Goal: Task Accomplishment & Management: Complete application form

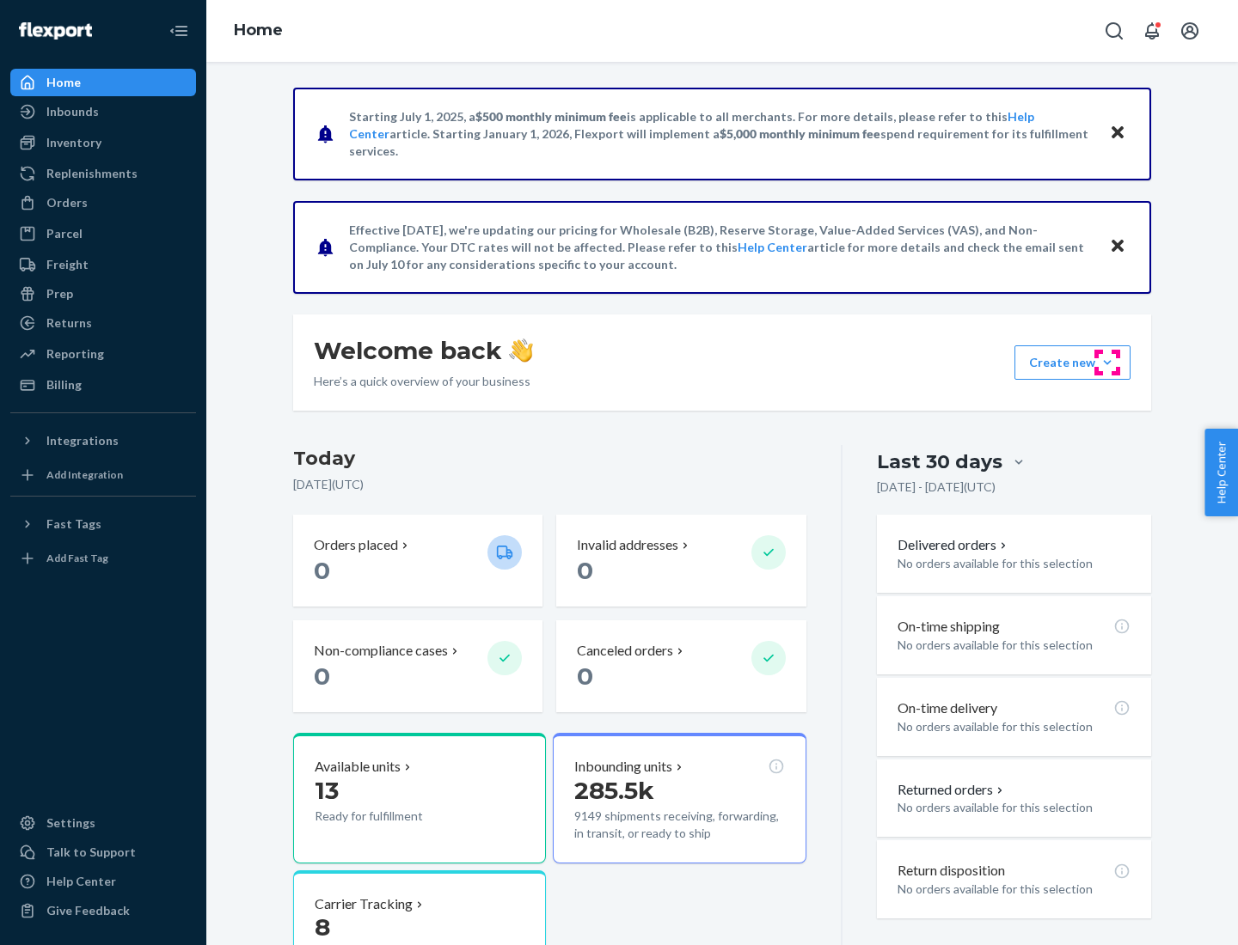
click at [1107, 363] on button "Create new Create new inbound Create new order Create new product" at bounding box center [1072, 363] width 116 height 34
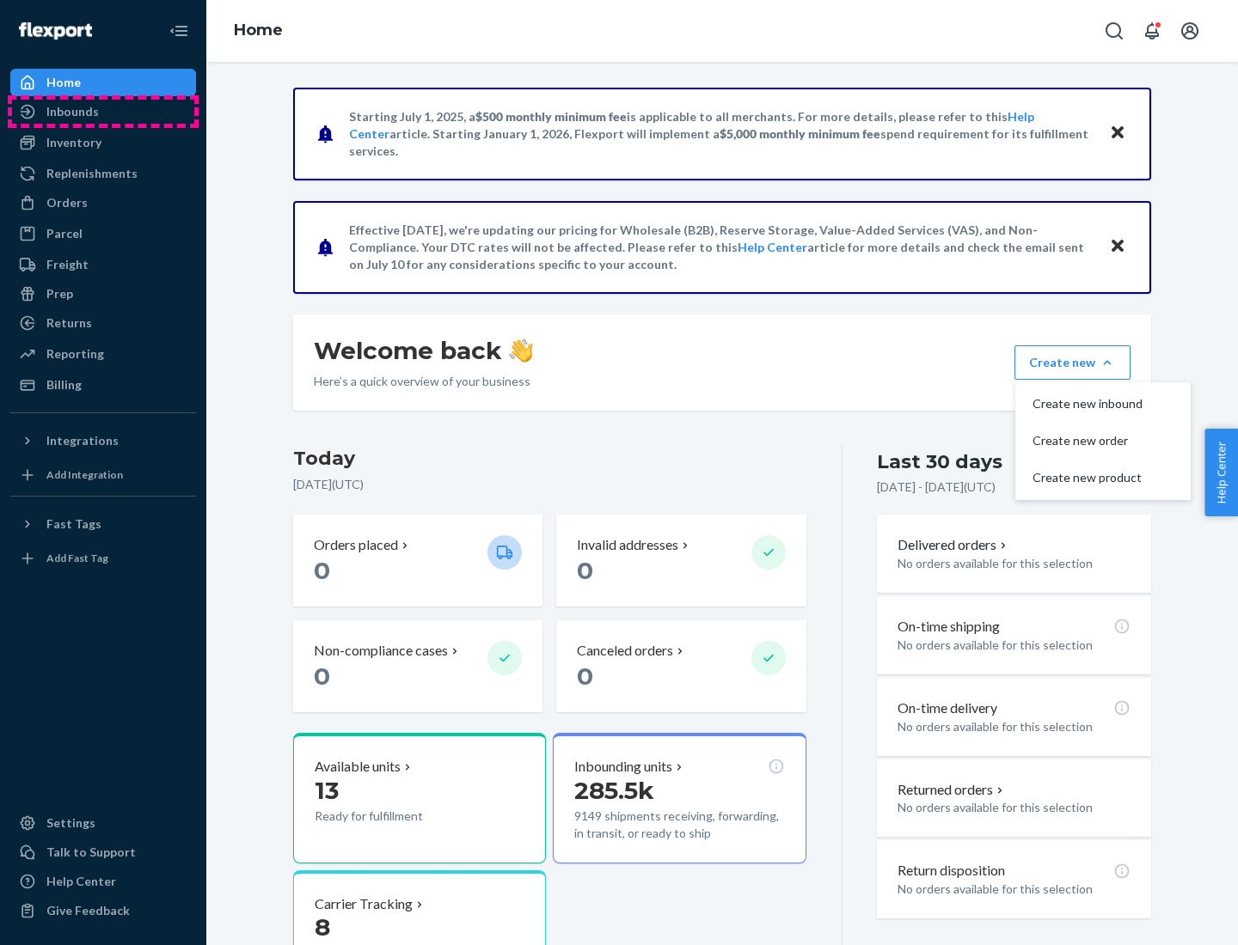
click at [103, 112] on div "Inbounds" at bounding box center [103, 112] width 182 height 24
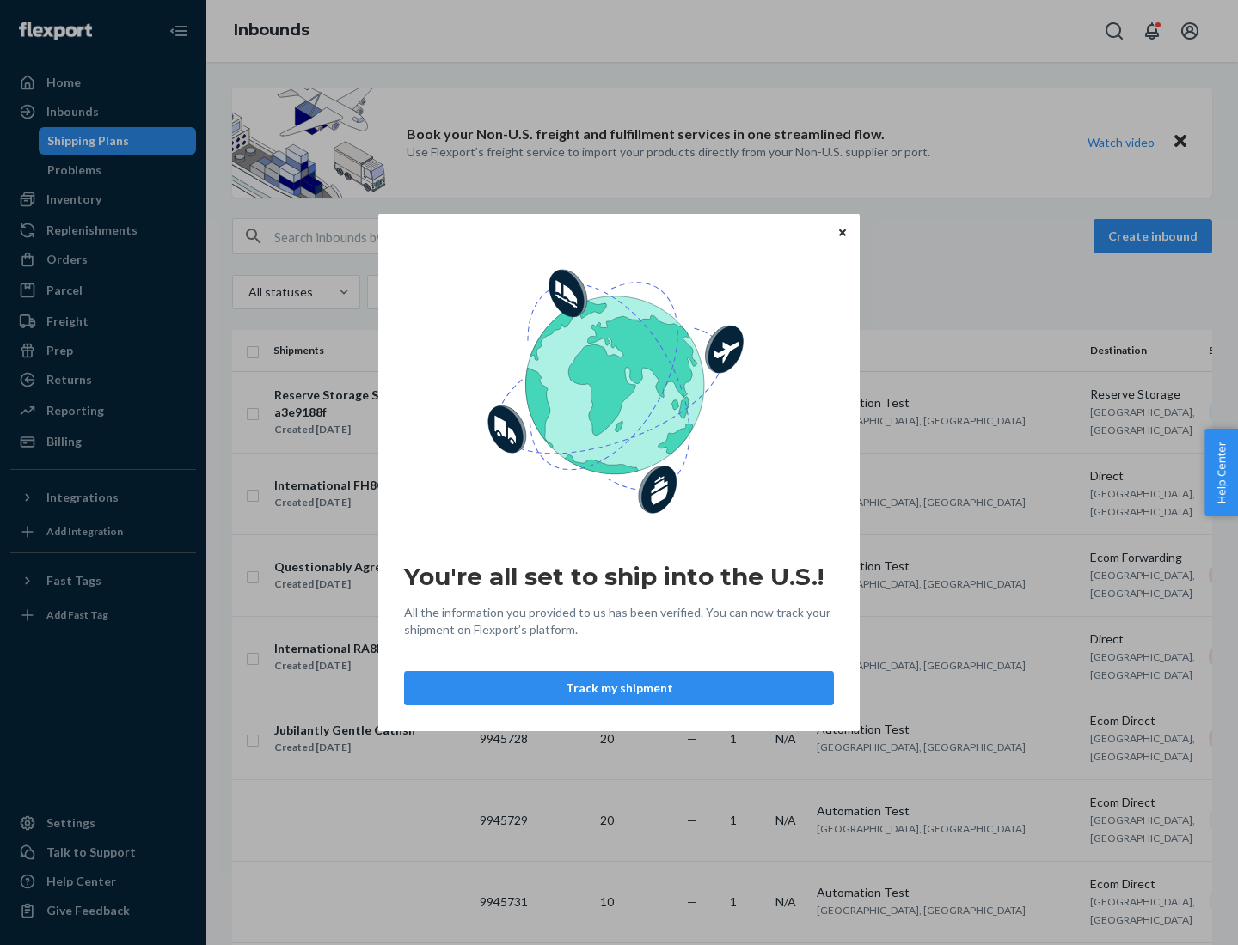
click at [619, 688] on button "Track my shipment" at bounding box center [619, 688] width 430 height 34
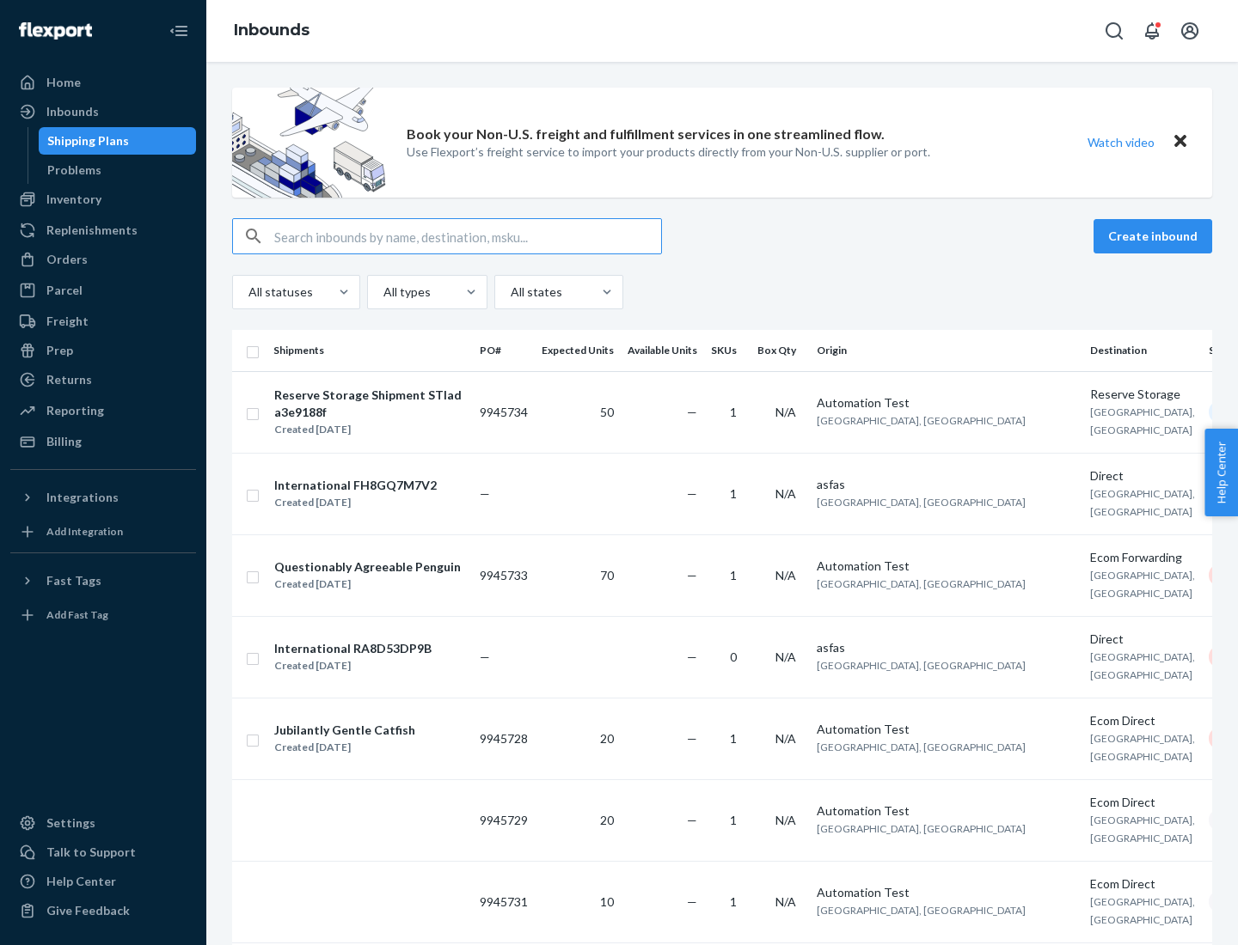
click at [1155, 236] on button "Create inbound" at bounding box center [1152, 236] width 119 height 34
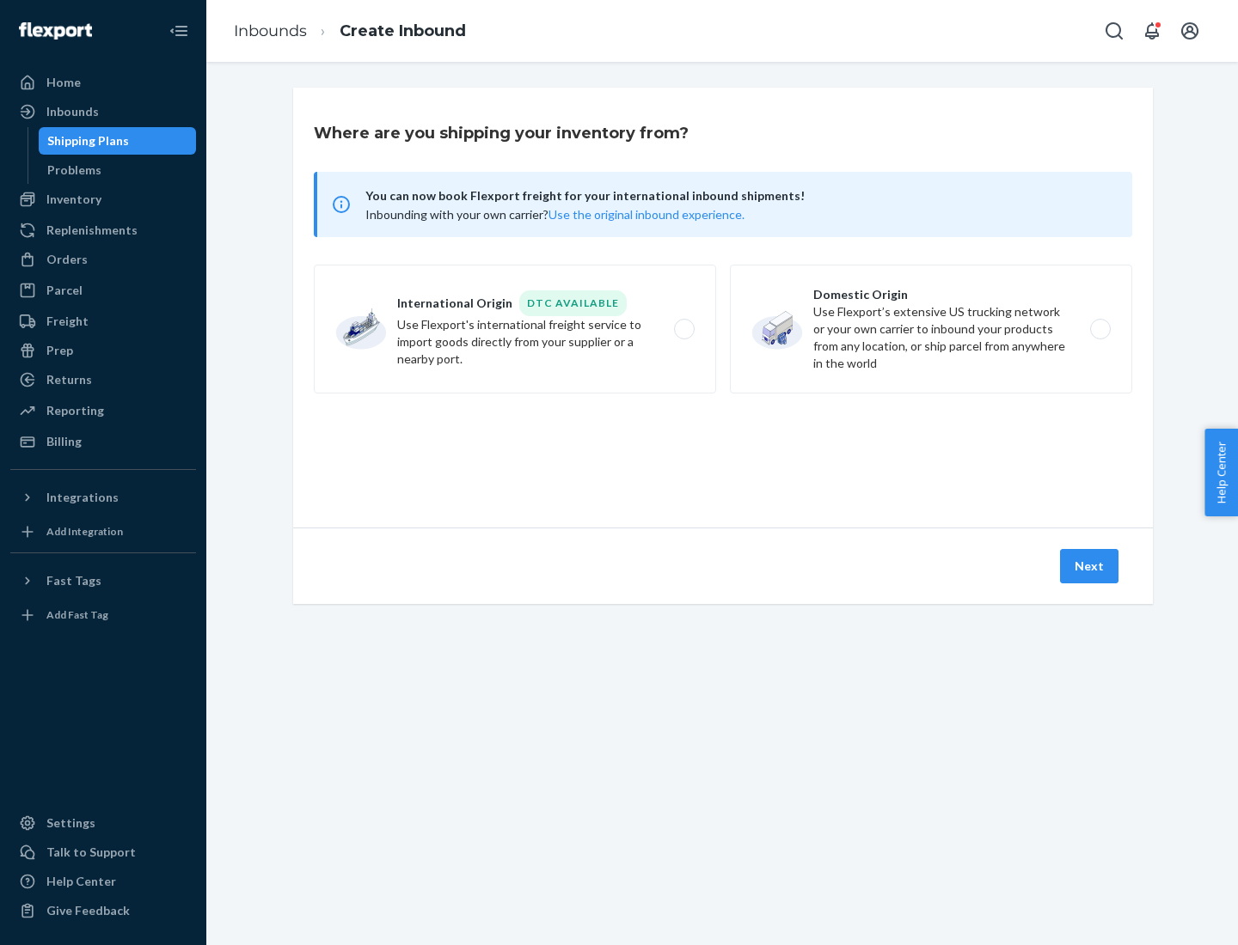
click at [515, 329] on label "International Origin DTC Available Use Flexport's international freight service…" at bounding box center [515, 329] width 402 height 129
click at [683, 329] on input "International Origin DTC Available Use Flexport's international freight service…" at bounding box center [688, 329] width 11 height 11
radio input "true"
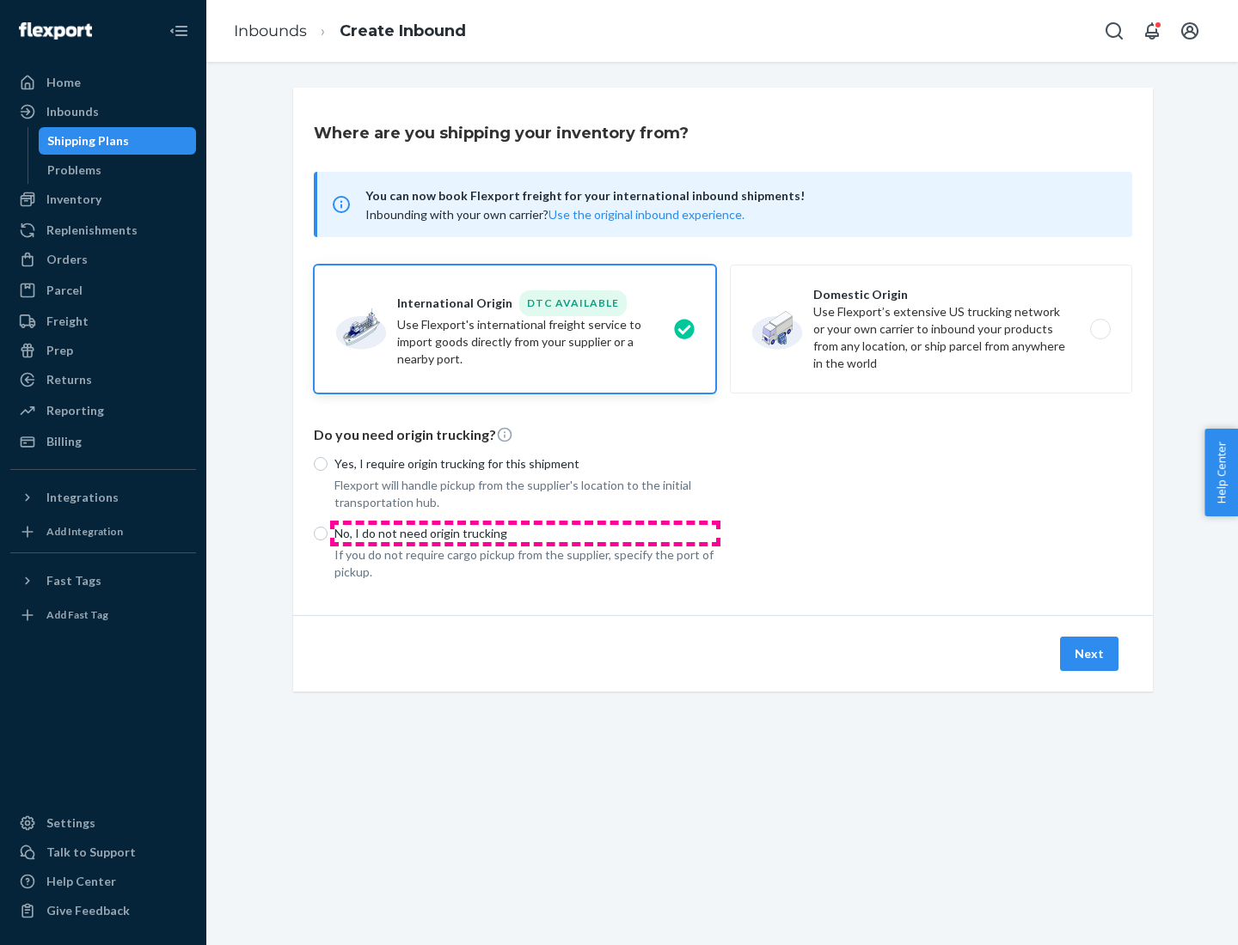
click at [525, 533] on p "No, I do not need origin trucking" at bounding box center [525, 533] width 382 height 17
click at [327, 533] on input "No, I do not need origin trucking" at bounding box center [321, 534] width 14 height 14
radio input "true"
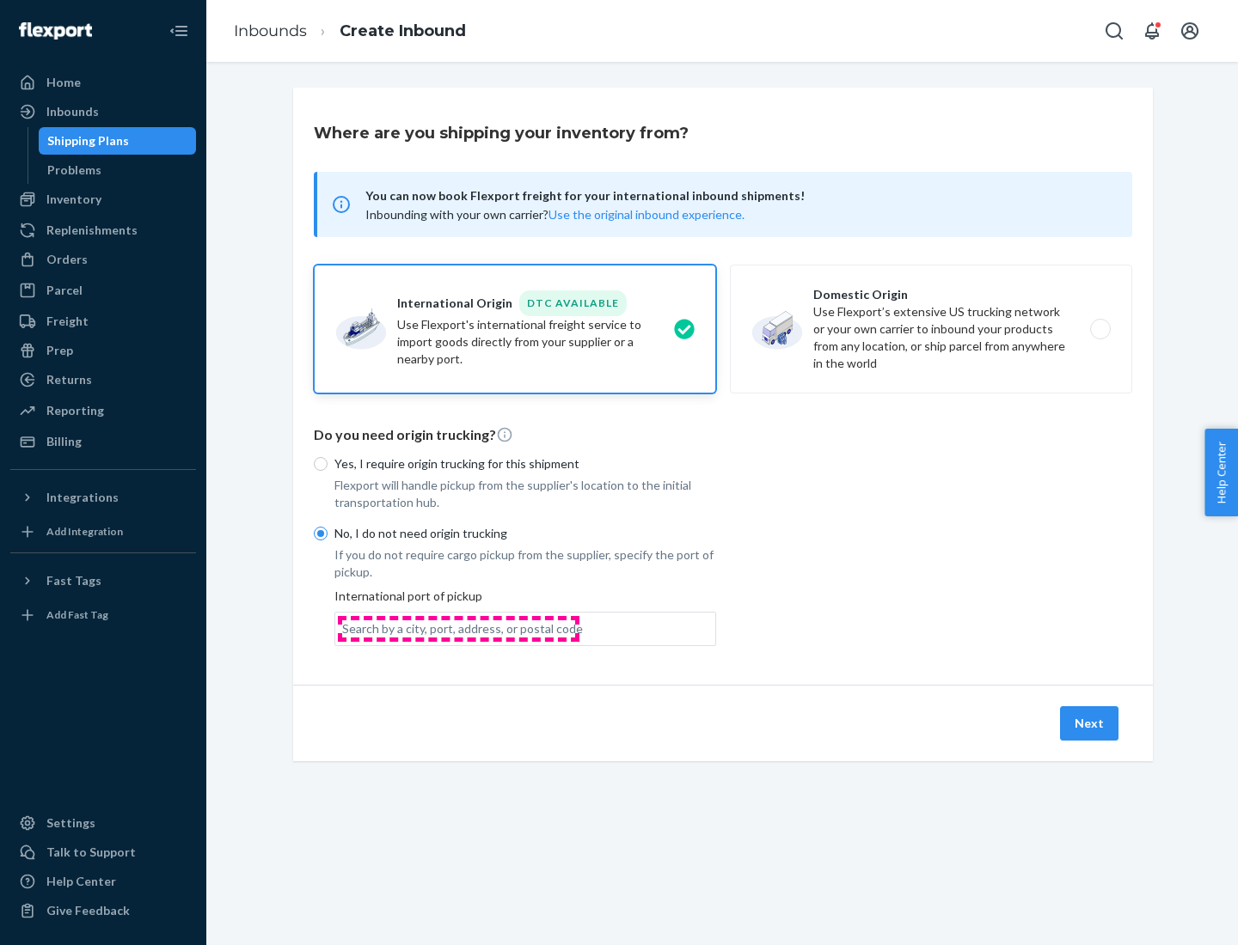
click at [458, 628] on div "Search by a city, port, address, or postal code" at bounding box center [462, 629] width 241 height 17
click at [344, 628] on input "Search by a city, port, address, or postal code" at bounding box center [343, 629] width 2 height 17
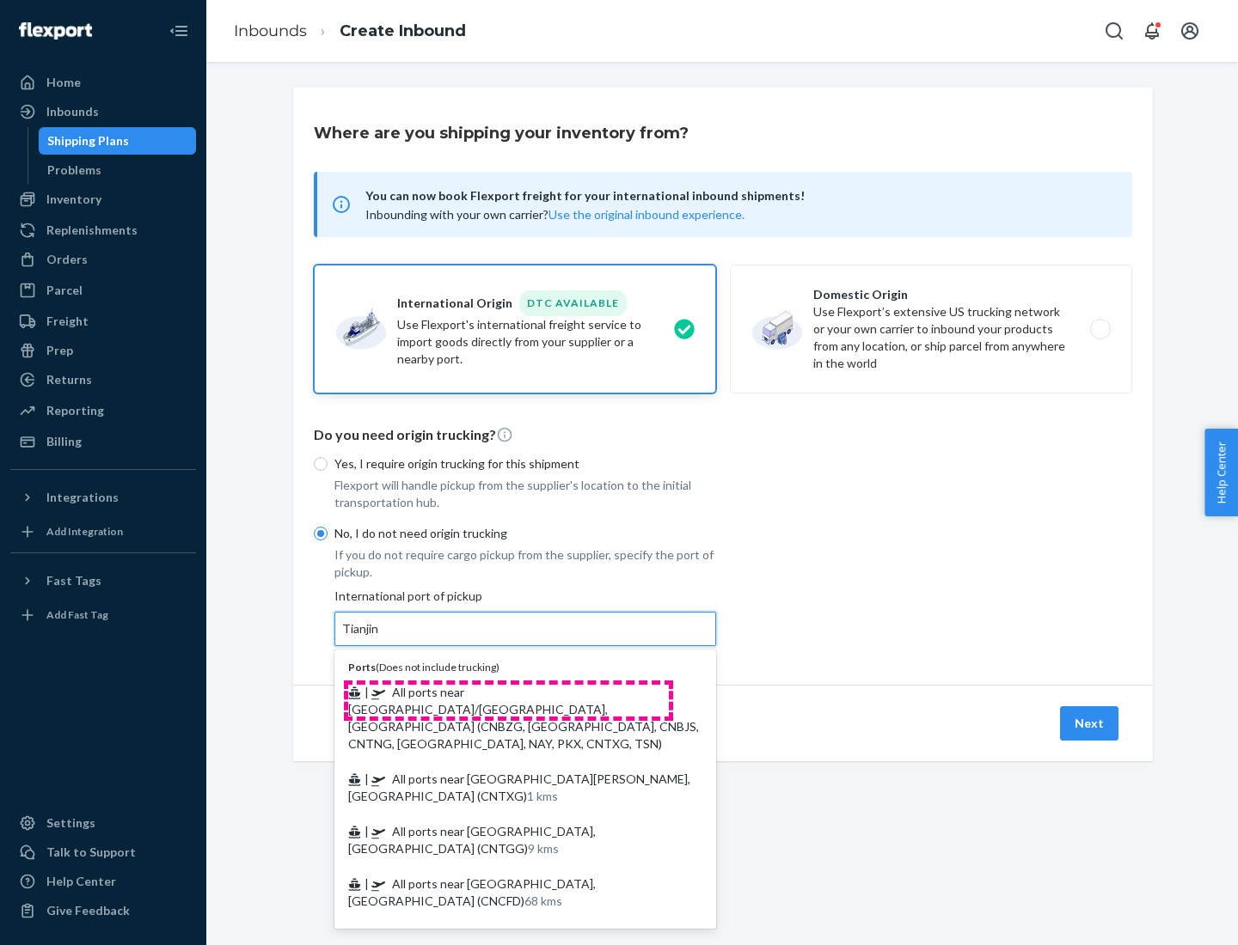
click at [508, 692] on span "| All ports near [GEOGRAPHIC_DATA]/[GEOGRAPHIC_DATA], [GEOGRAPHIC_DATA] (CNBZG,…" at bounding box center [523, 718] width 351 height 66
click at [380, 638] on input "Tianjin" at bounding box center [361, 629] width 38 height 17
type input "All ports near [GEOGRAPHIC_DATA]/[GEOGRAPHIC_DATA], [GEOGRAPHIC_DATA] (CNBZG, […"
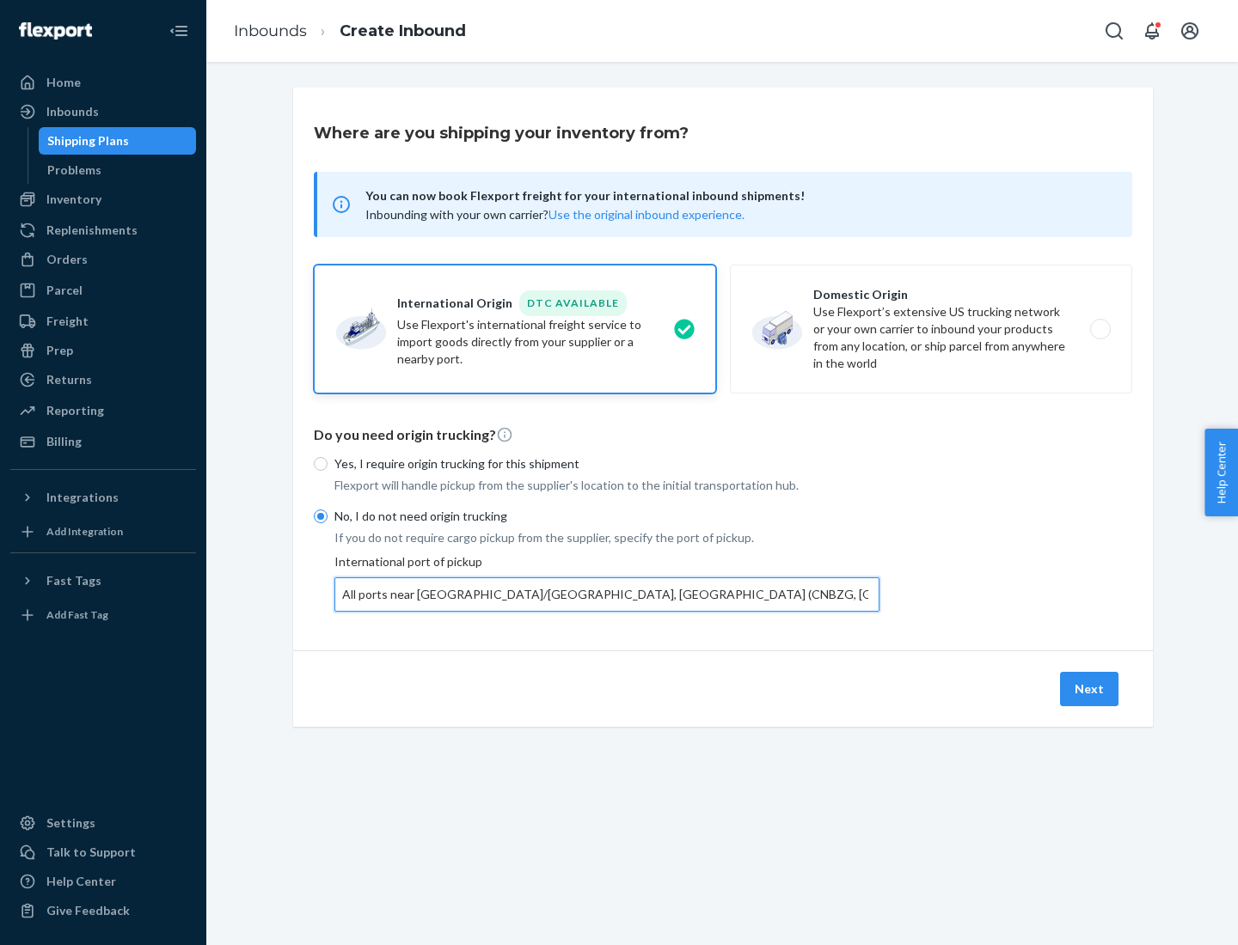
click at [1090, 688] on button "Next" at bounding box center [1089, 689] width 58 height 34
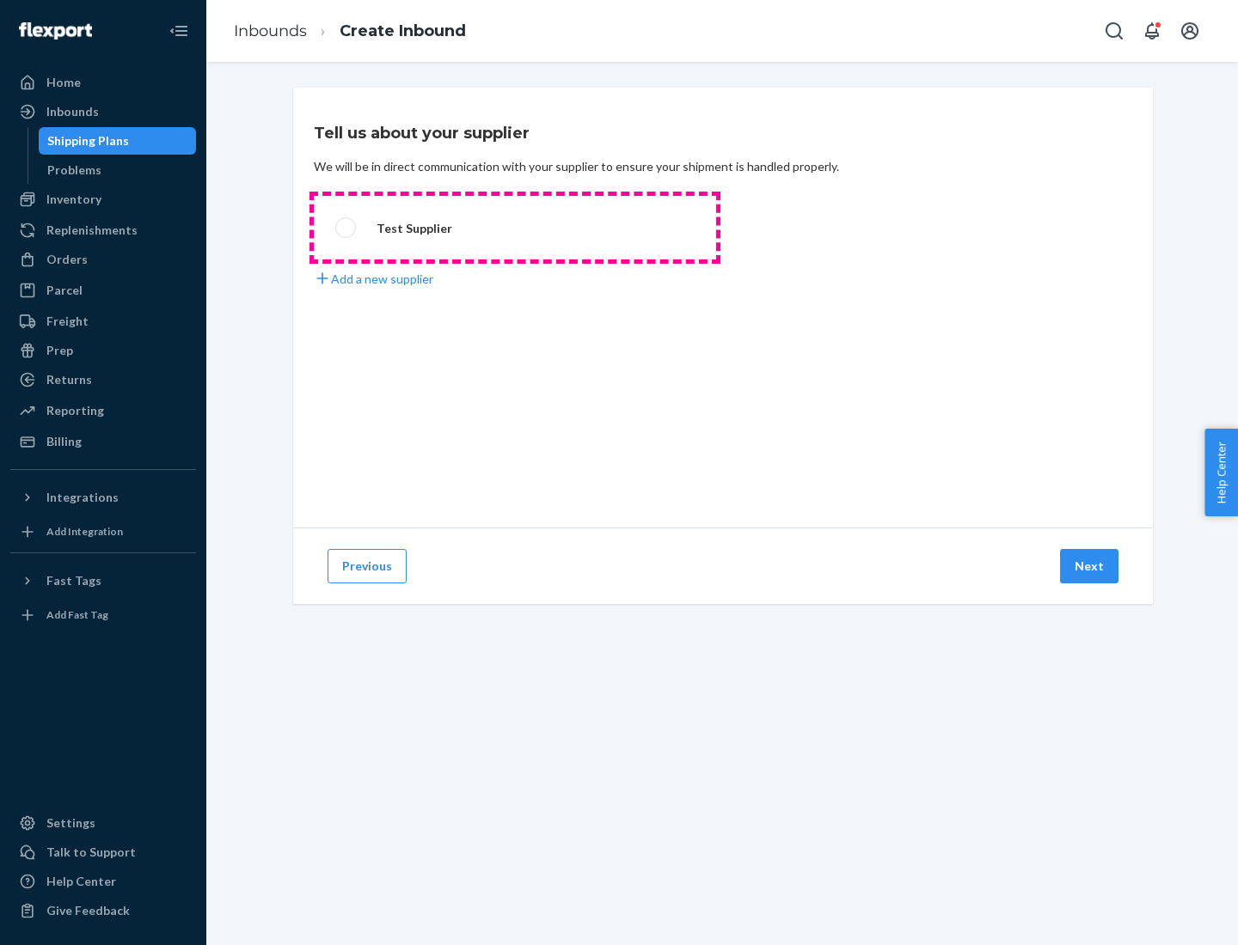
click at [515, 228] on label "Test Supplier" at bounding box center [515, 228] width 402 height 64
click at [346, 228] on input "Test Supplier" at bounding box center [340, 228] width 11 height 11
radio input "true"
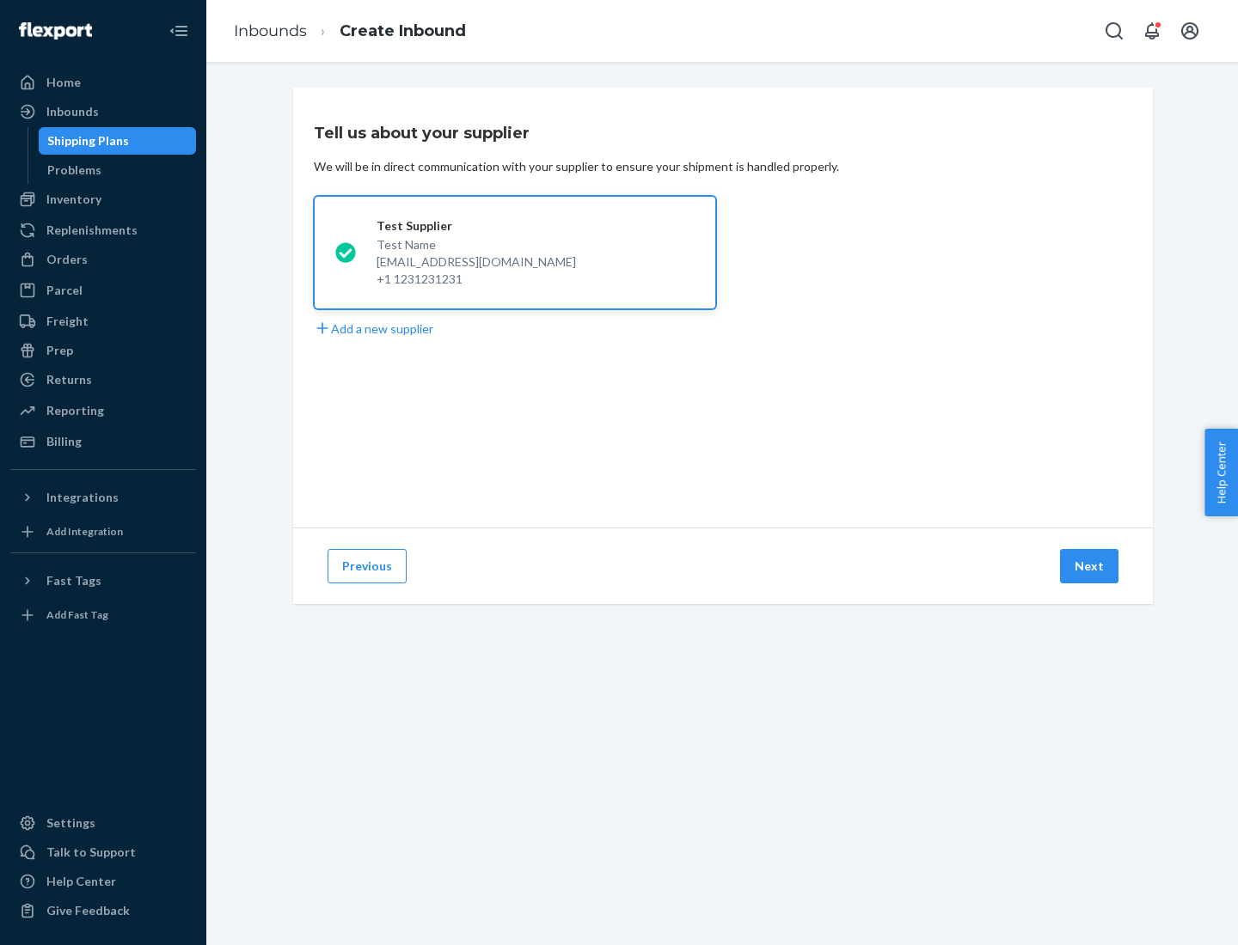
click at [1090, 566] on button "Next" at bounding box center [1089, 566] width 58 height 34
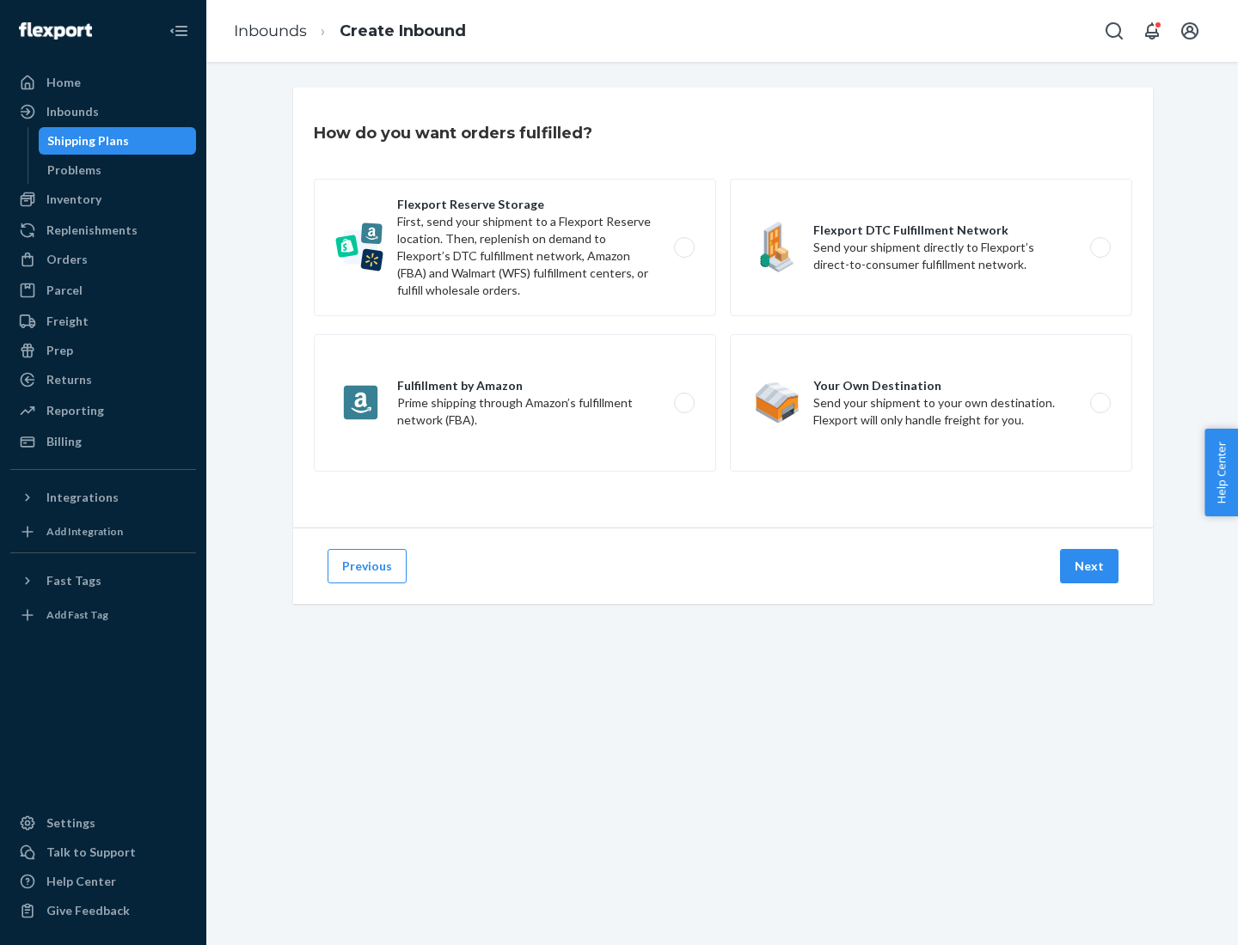
click at [515, 248] on label "Flexport Reserve Storage First, send your shipment to a Flexport Reserve locati…" at bounding box center [515, 248] width 402 height 138
click at [683, 248] on input "Flexport Reserve Storage First, send your shipment to a Flexport Reserve locati…" at bounding box center [688, 247] width 11 height 11
radio input "true"
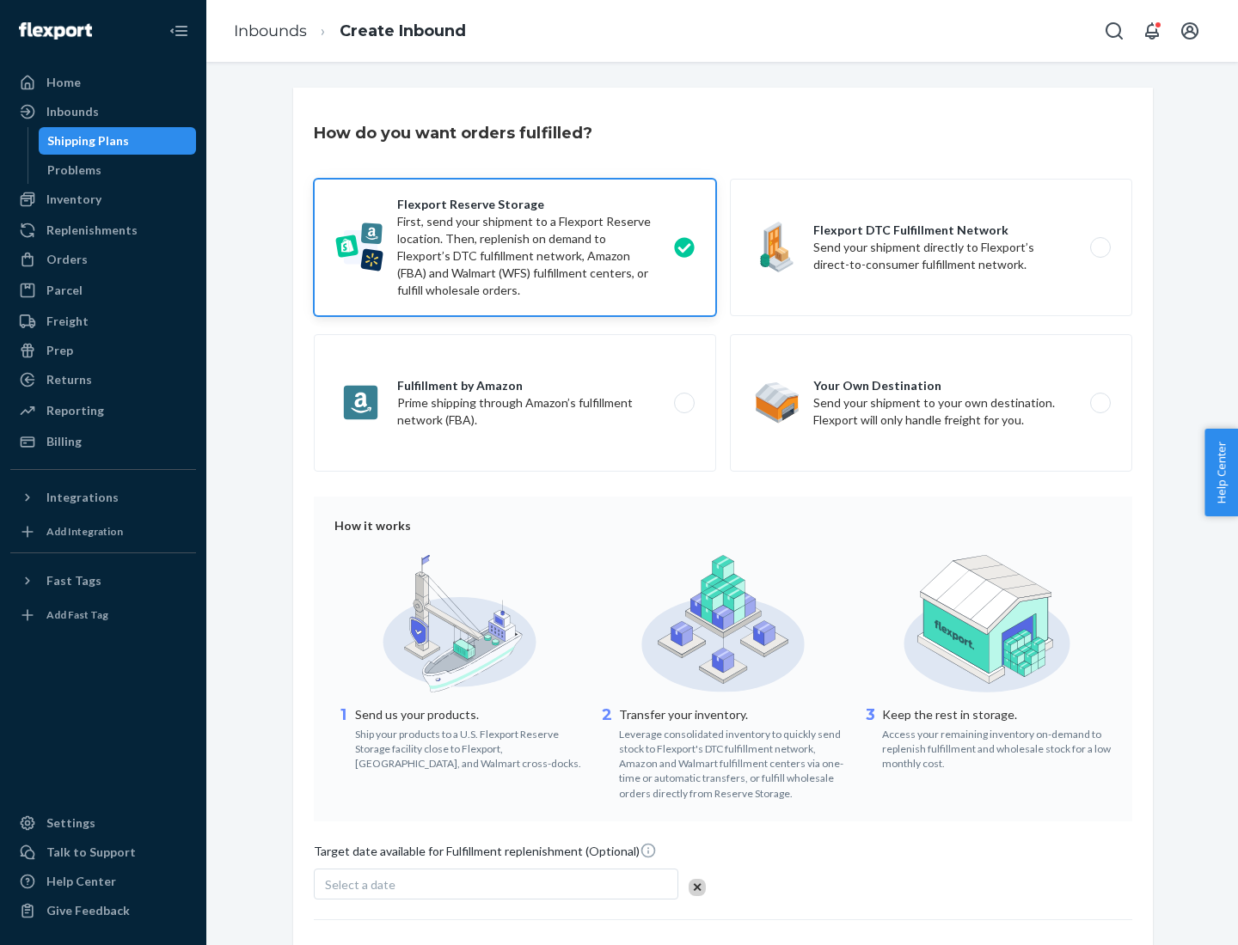
scroll to position [141, 0]
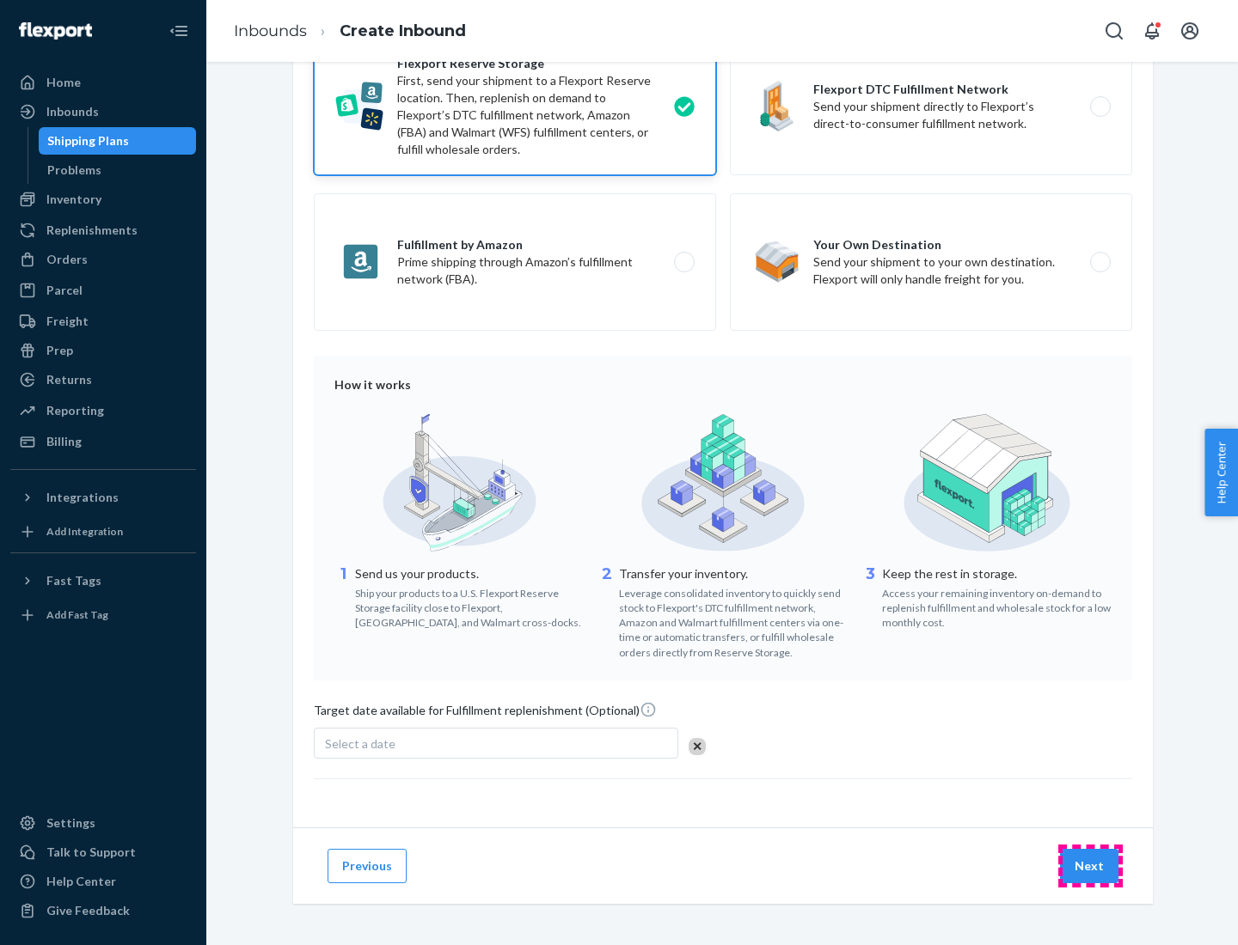
click at [1090, 865] on button "Next" at bounding box center [1089, 866] width 58 height 34
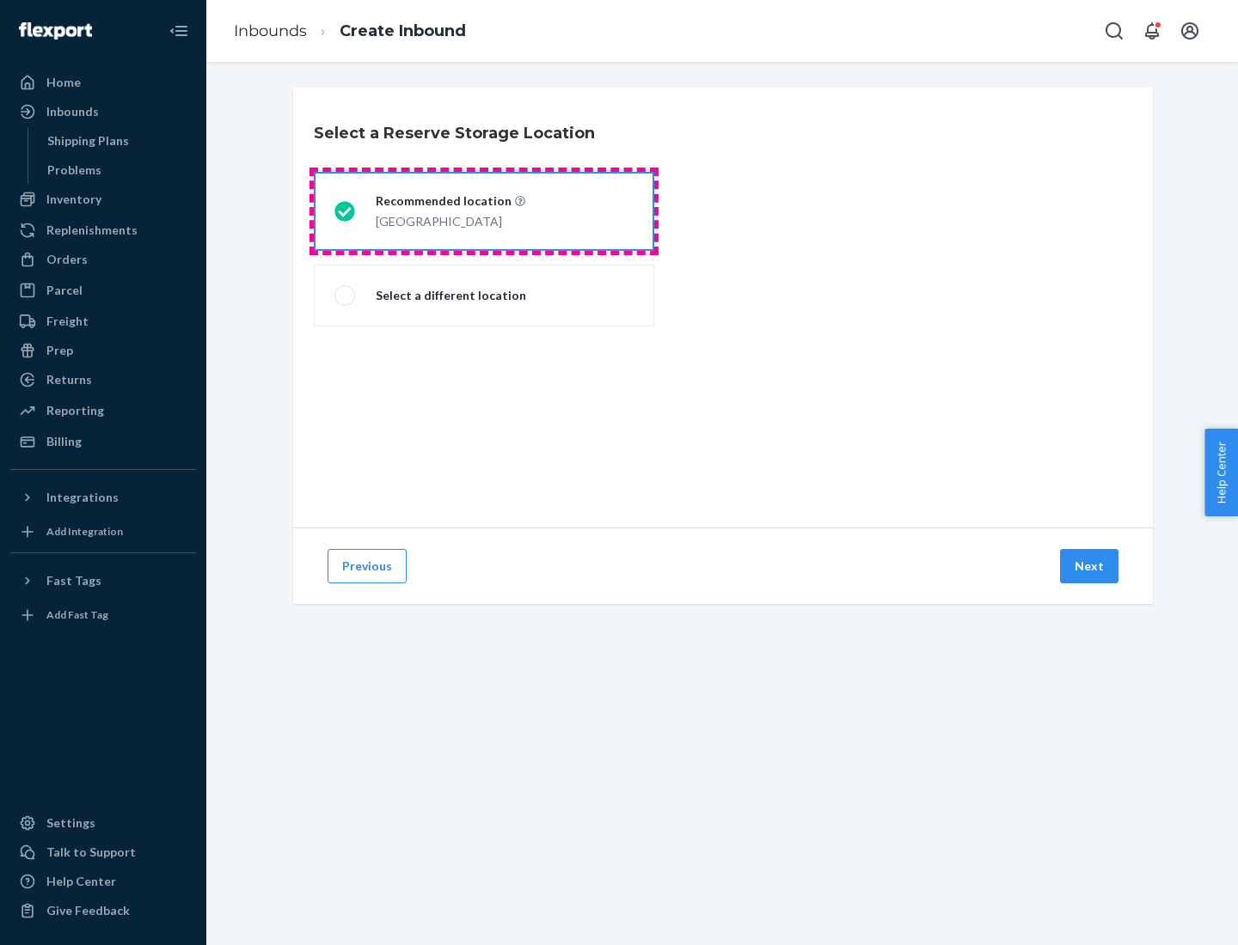
click at [484, 211] on div "[GEOGRAPHIC_DATA]" at bounding box center [451, 220] width 150 height 21
click at [346, 211] on input "Recommended location [GEOGRAPHIC_DATA]" at bounding box center [339, 211] width 11 height 11
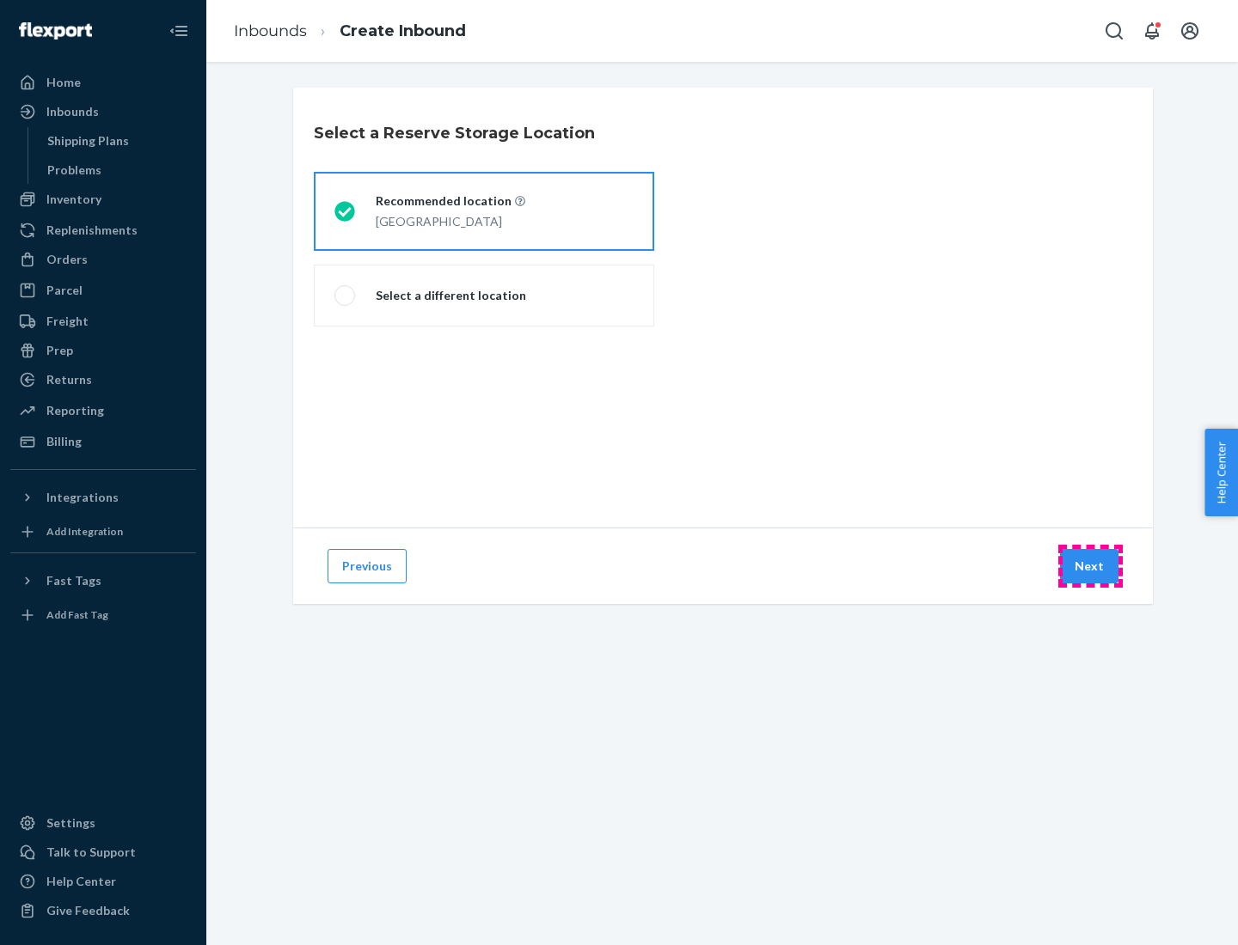
click at [1090, 566] on button "Next" at bounding box center [1089, 566] width 58 height 34
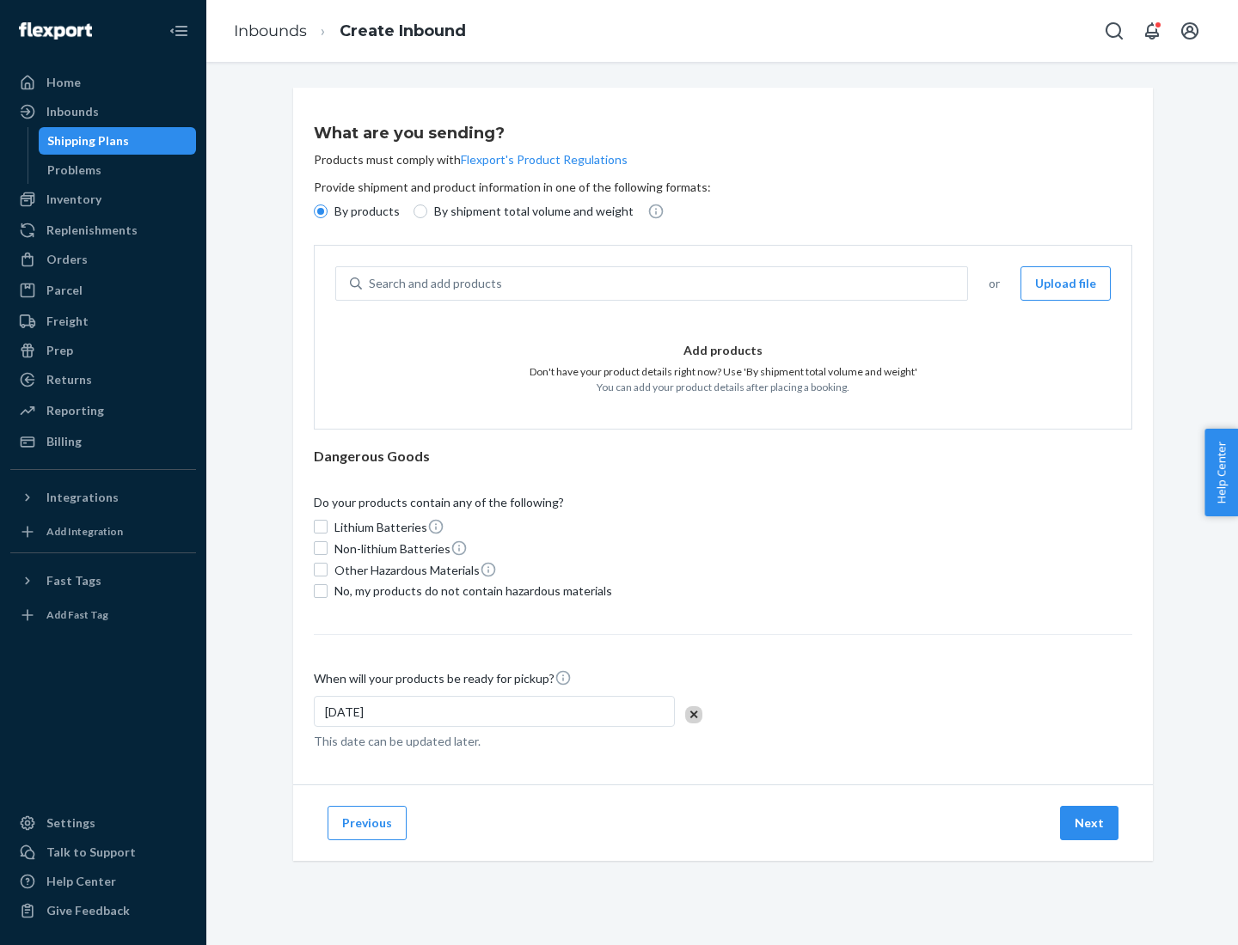
click at [665, 284] on div "Search and add products" at bounding box center [664, 283] width 605 height 31
click at [370, 284] on input "Search and add products" at bounding box center [370, 283] width 2 height 17
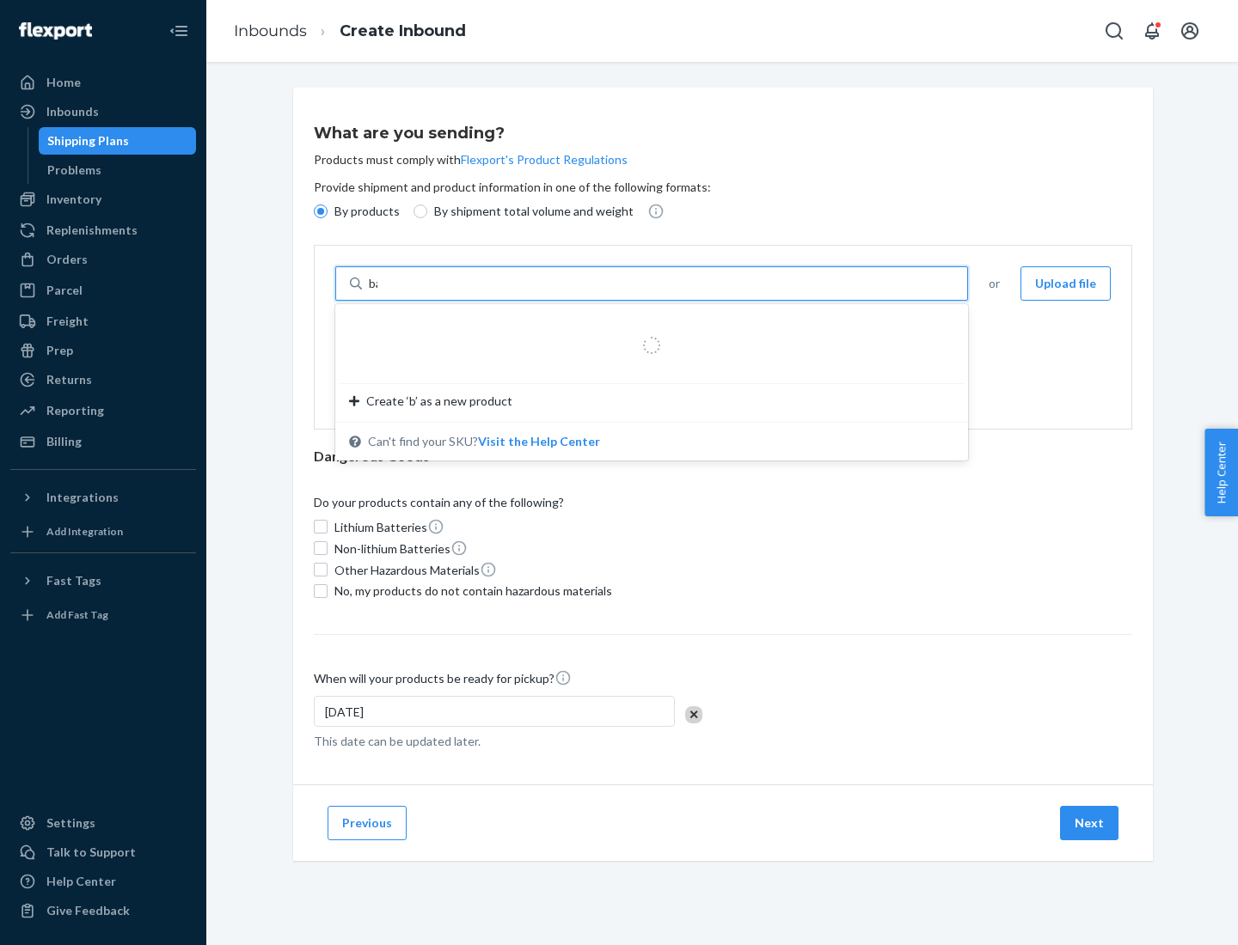
type input "basic"
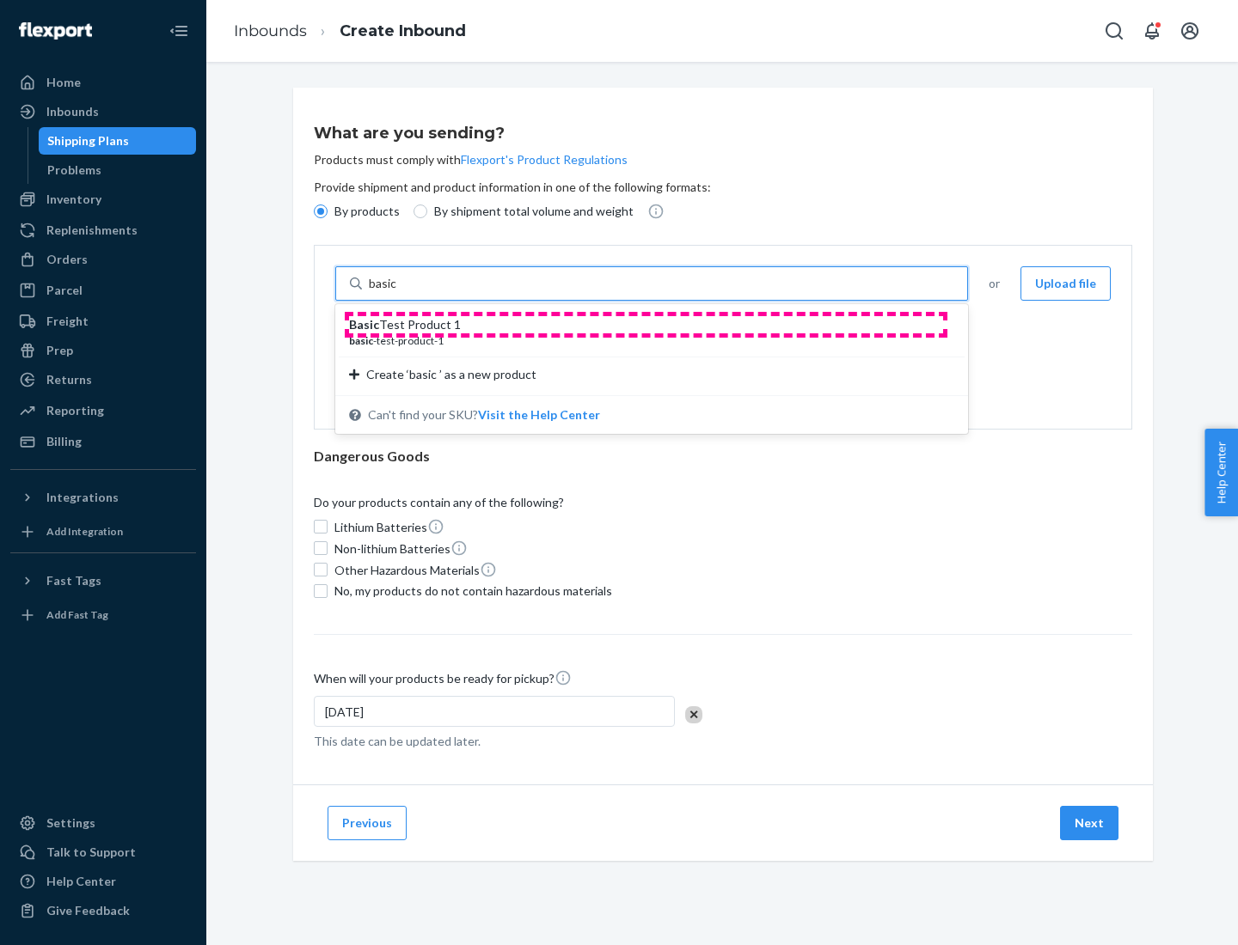
click at [645, 325] on div "Basic Test Product 1" at bounding box center [644, 324] width 591 height 17
click at [400, 292] on input "basic" at bounding box center [384, 283] width 31 height 17
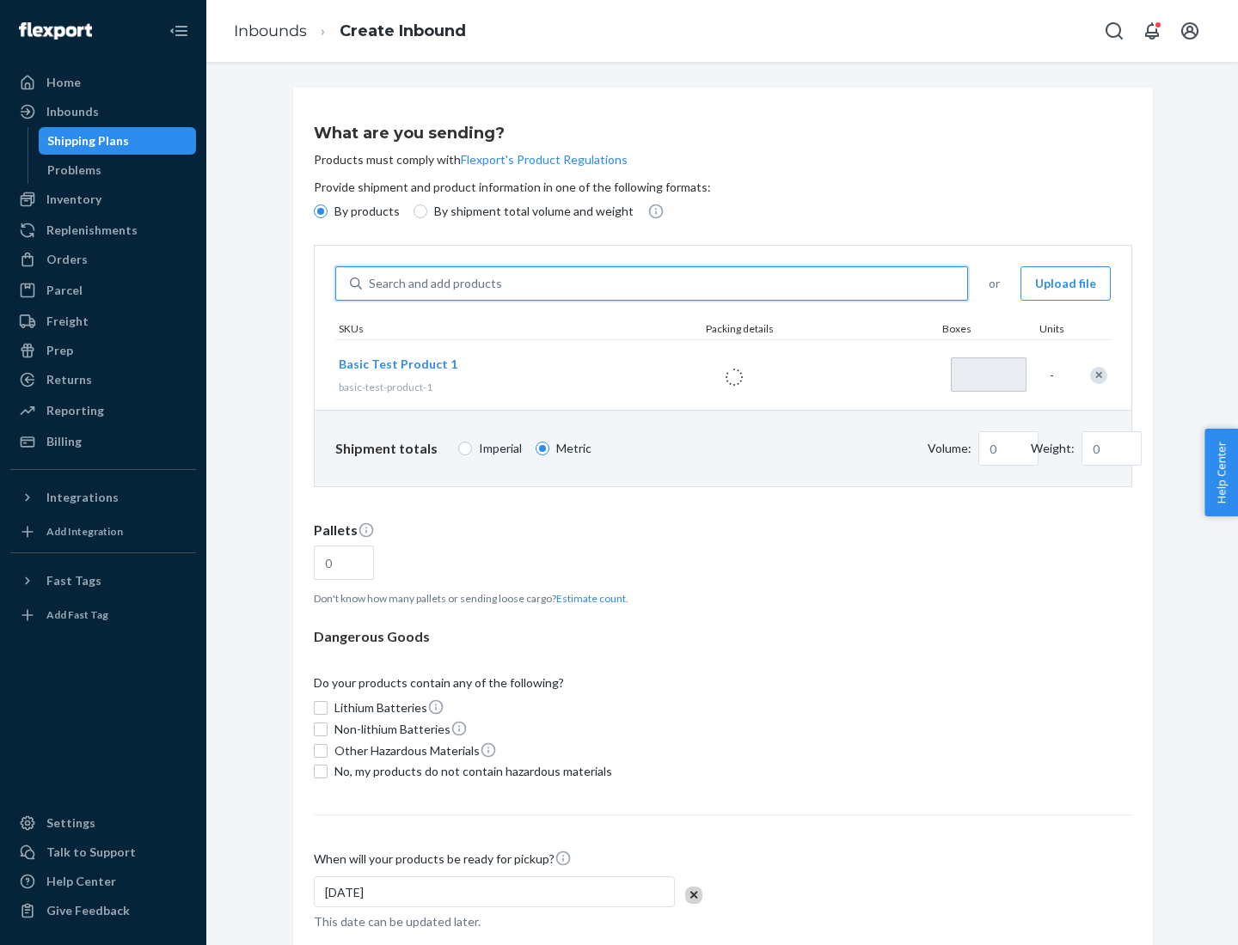
type input "1"
type input "1.09"
type input "3.27"
type input "3"
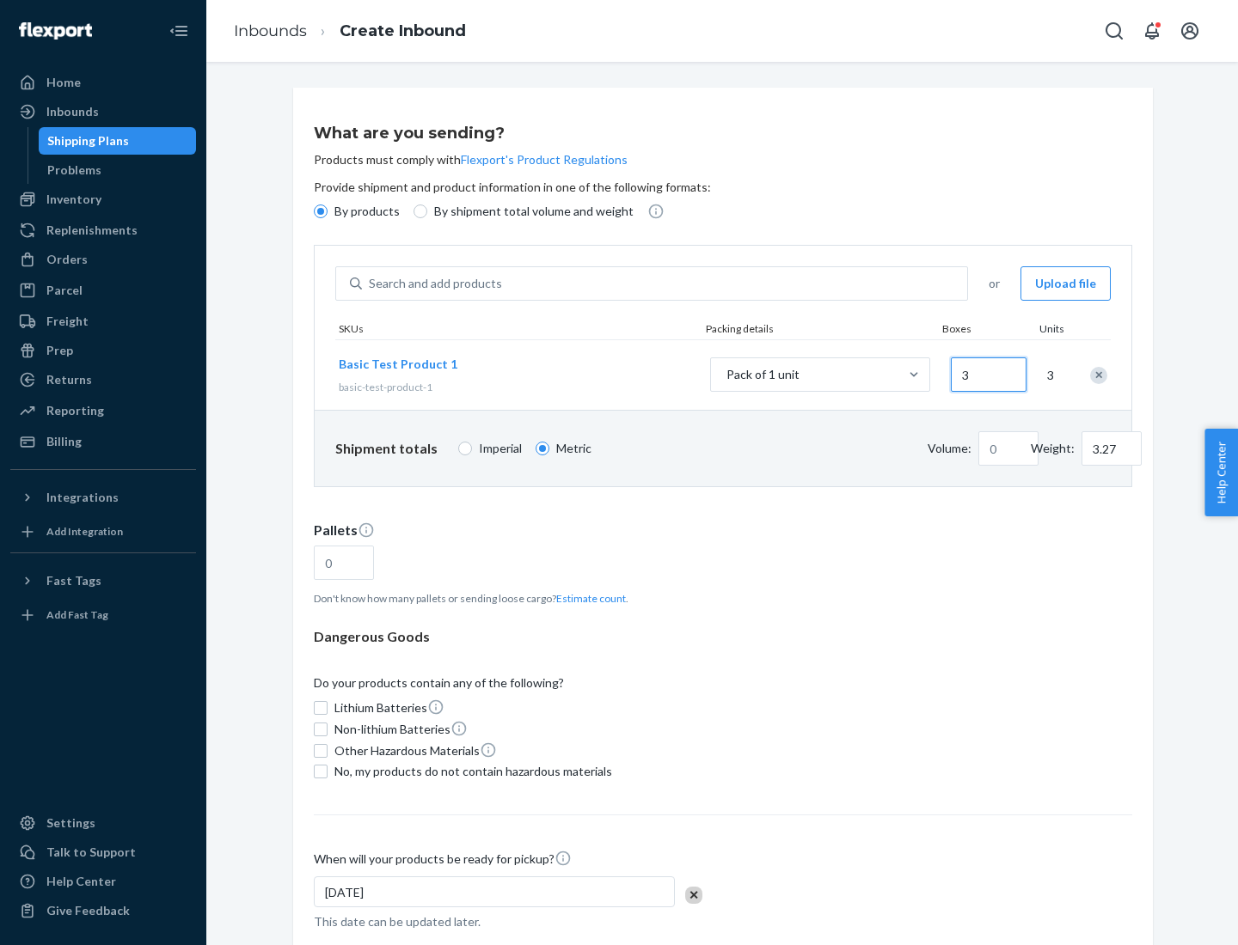
type input "0.01"
type input "32.66"
type input "30"
type input "0.07"
type input "326.59"
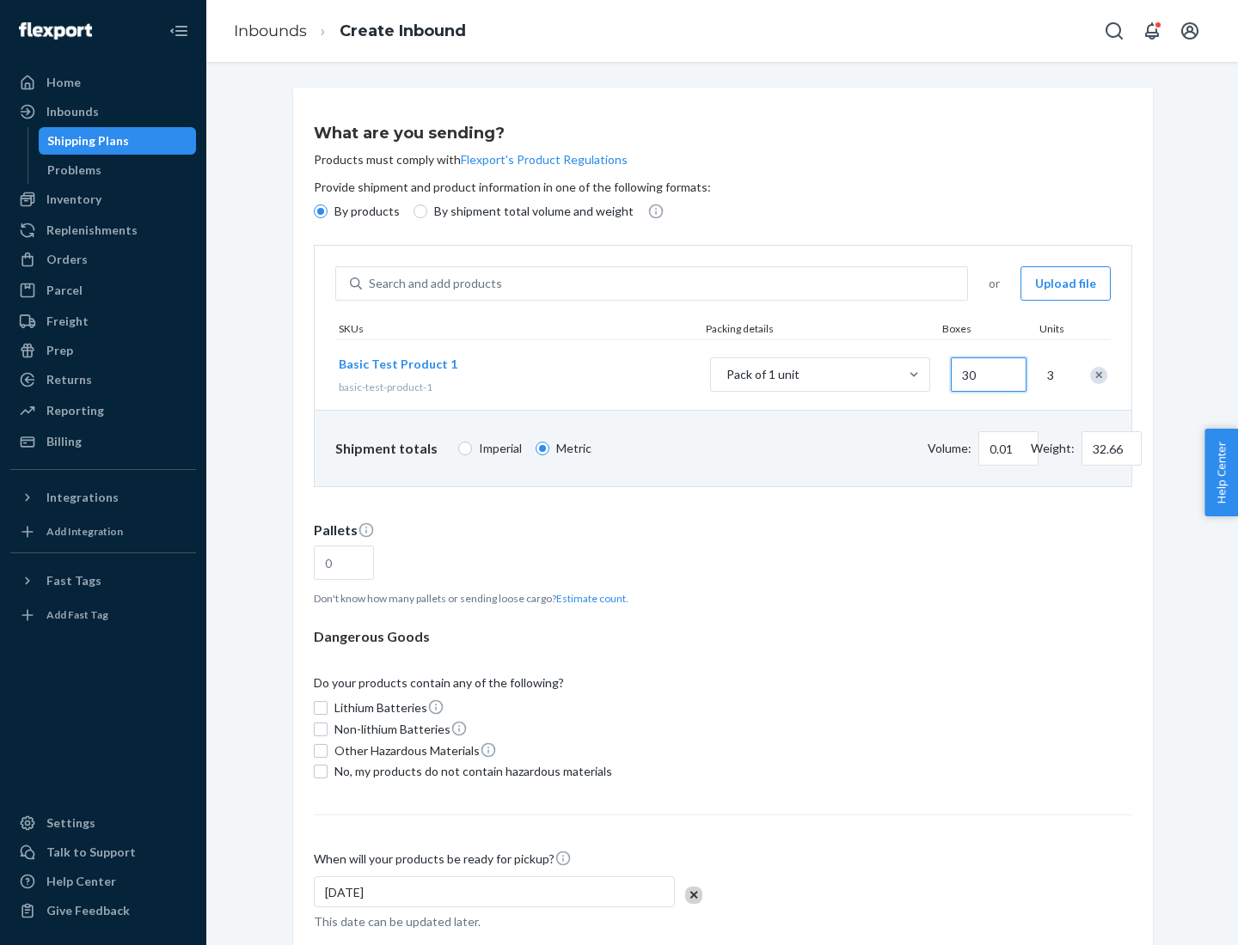
type input "300"
type input "0.68"
type input "3265.86"
type input "3000"
type input "1.09"
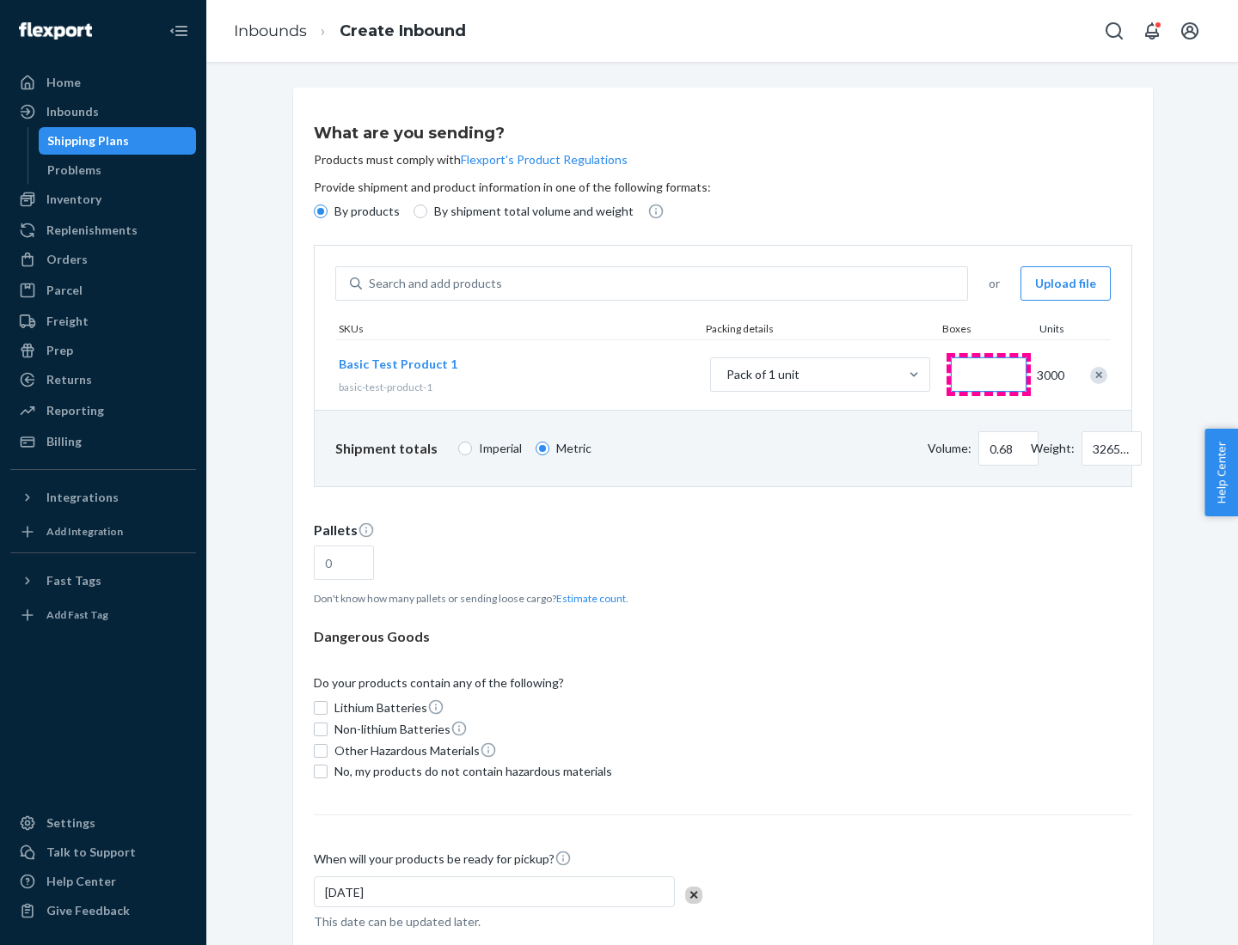
type input "1"
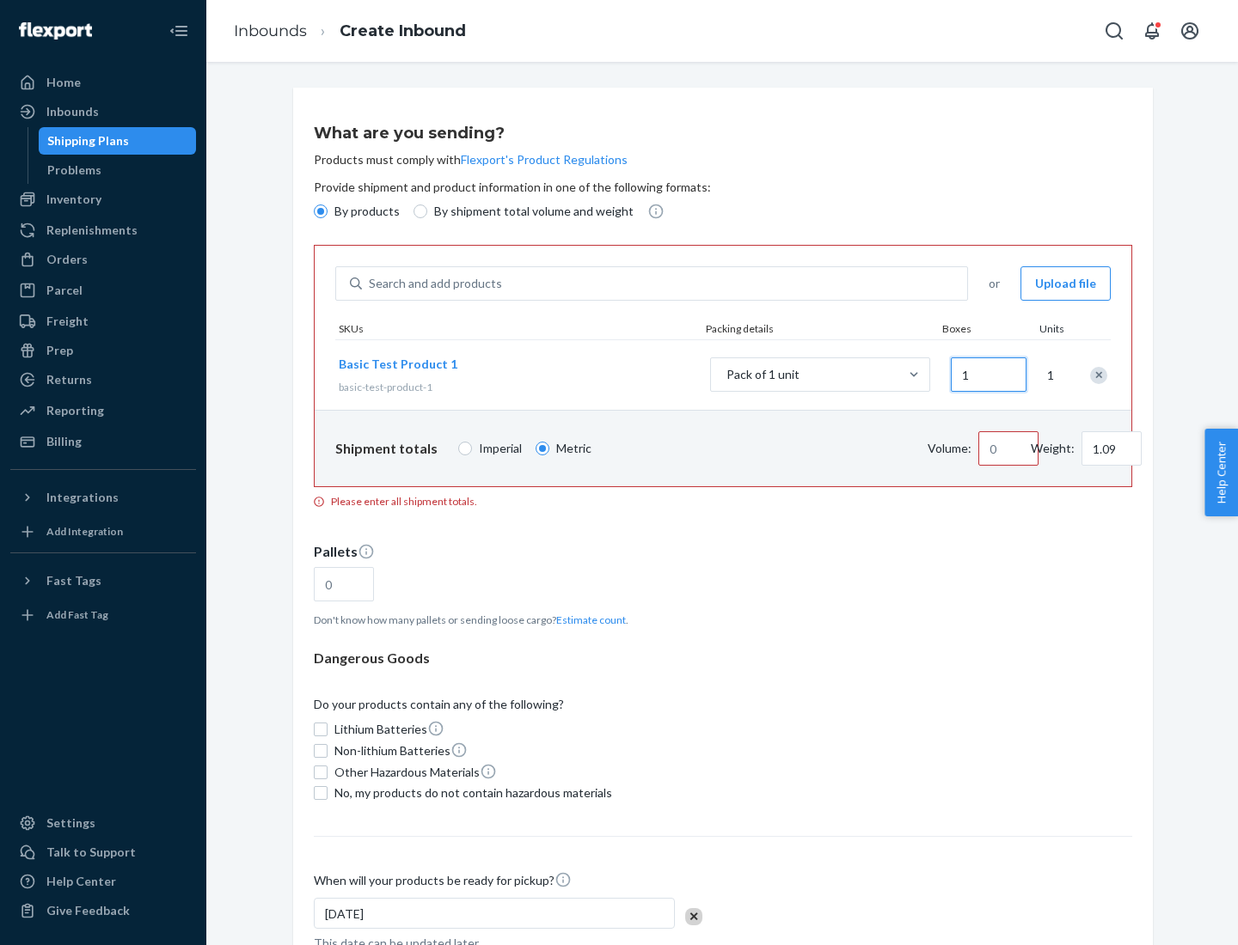
type input "10.89"
type input "10"
type input "0.02"
type input "108.86"
type input "100"
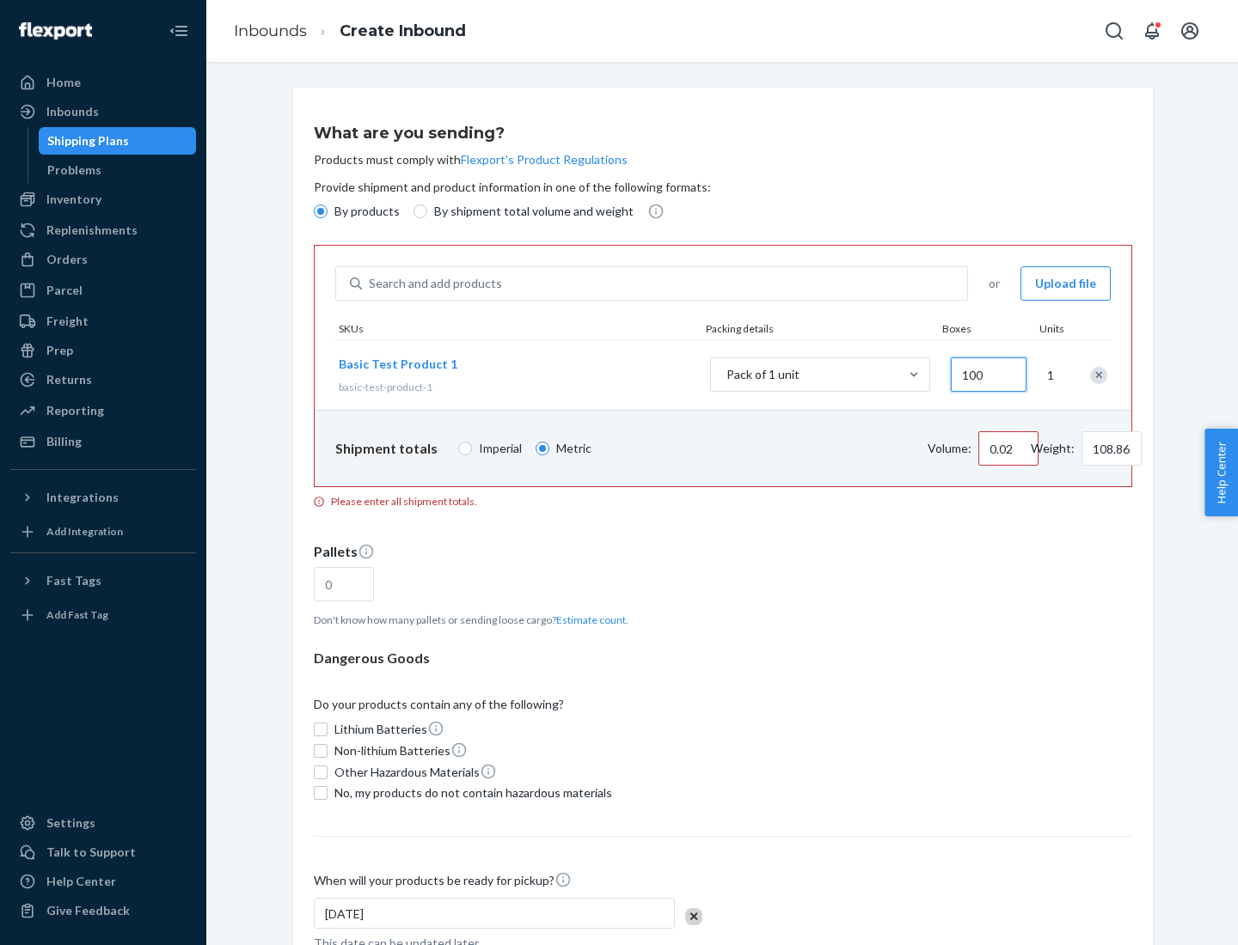
type input "0.23"
type input "1088.62"
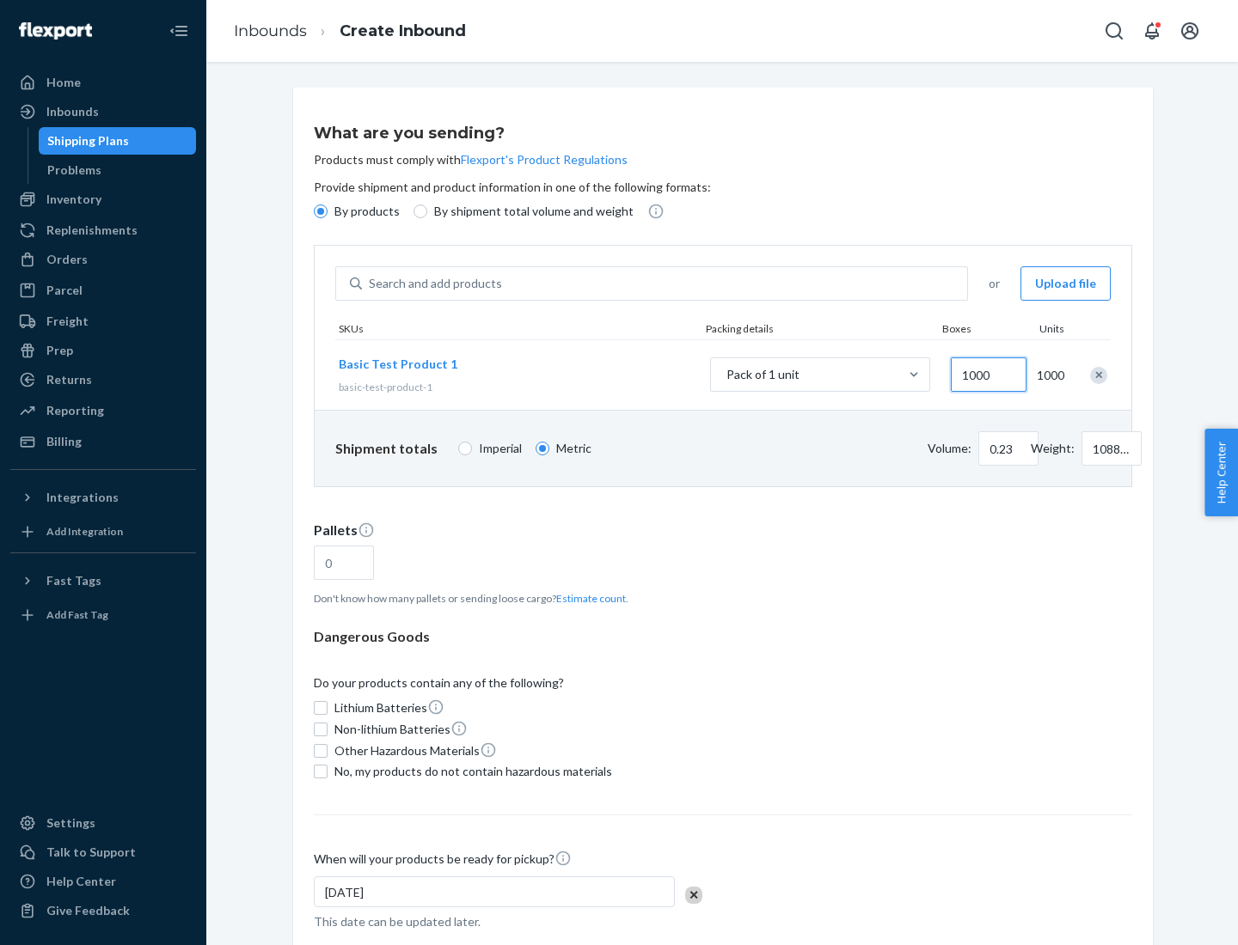
scroll to position [59, 0]
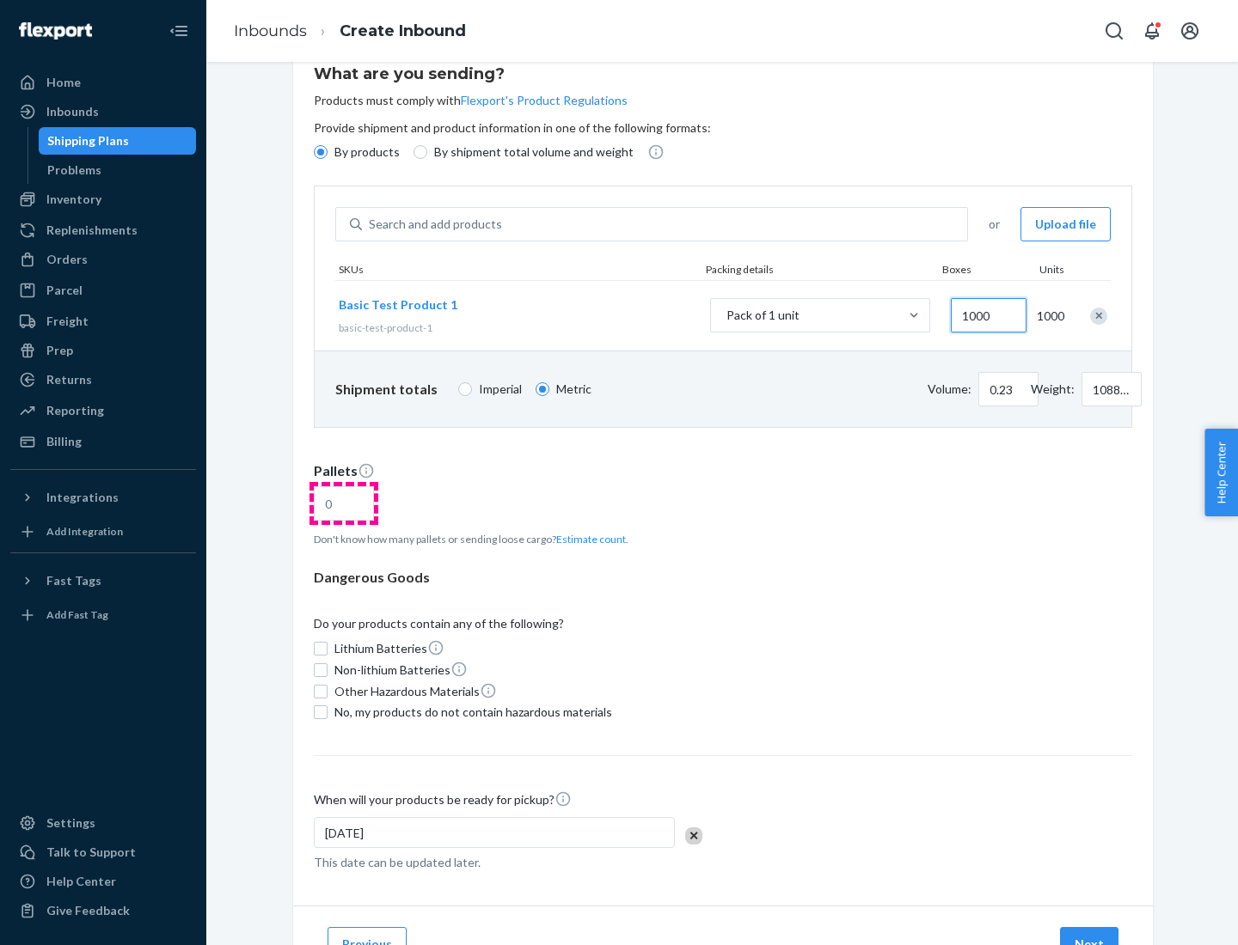
type input "1000"
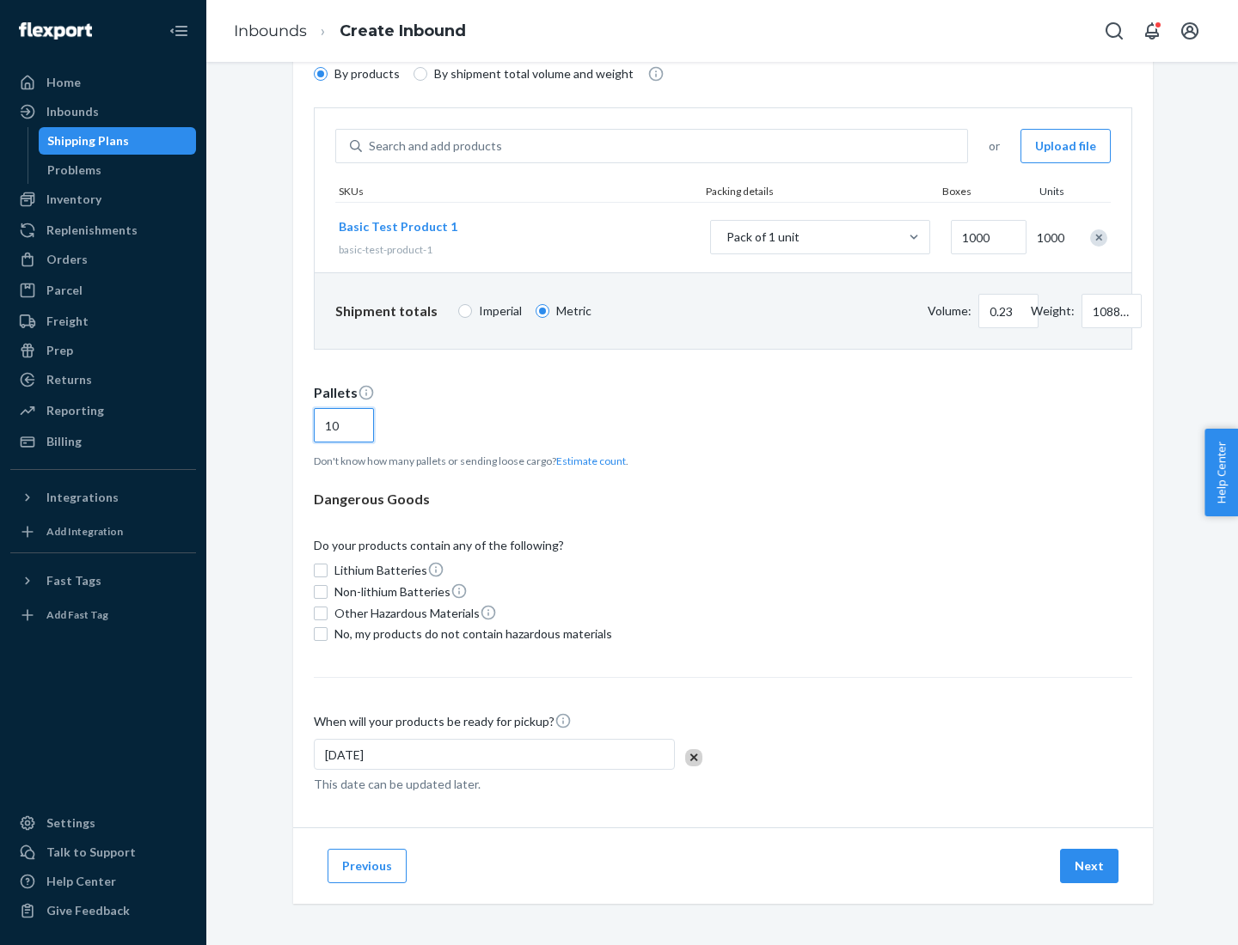
type input "10"
click at [470, 634] on span "No, my products do not contain hazardous materials" at bounding box center [473, 634] width 278 height 17
click at [327, 634] on input "No, my products do not contain hazardous materials" at bounding box center [321, 634] width 14 height 14
checkbox input "true"
click at [1090, 866] on button "Next" at bounding box center [1089, 866] width 58 height 34
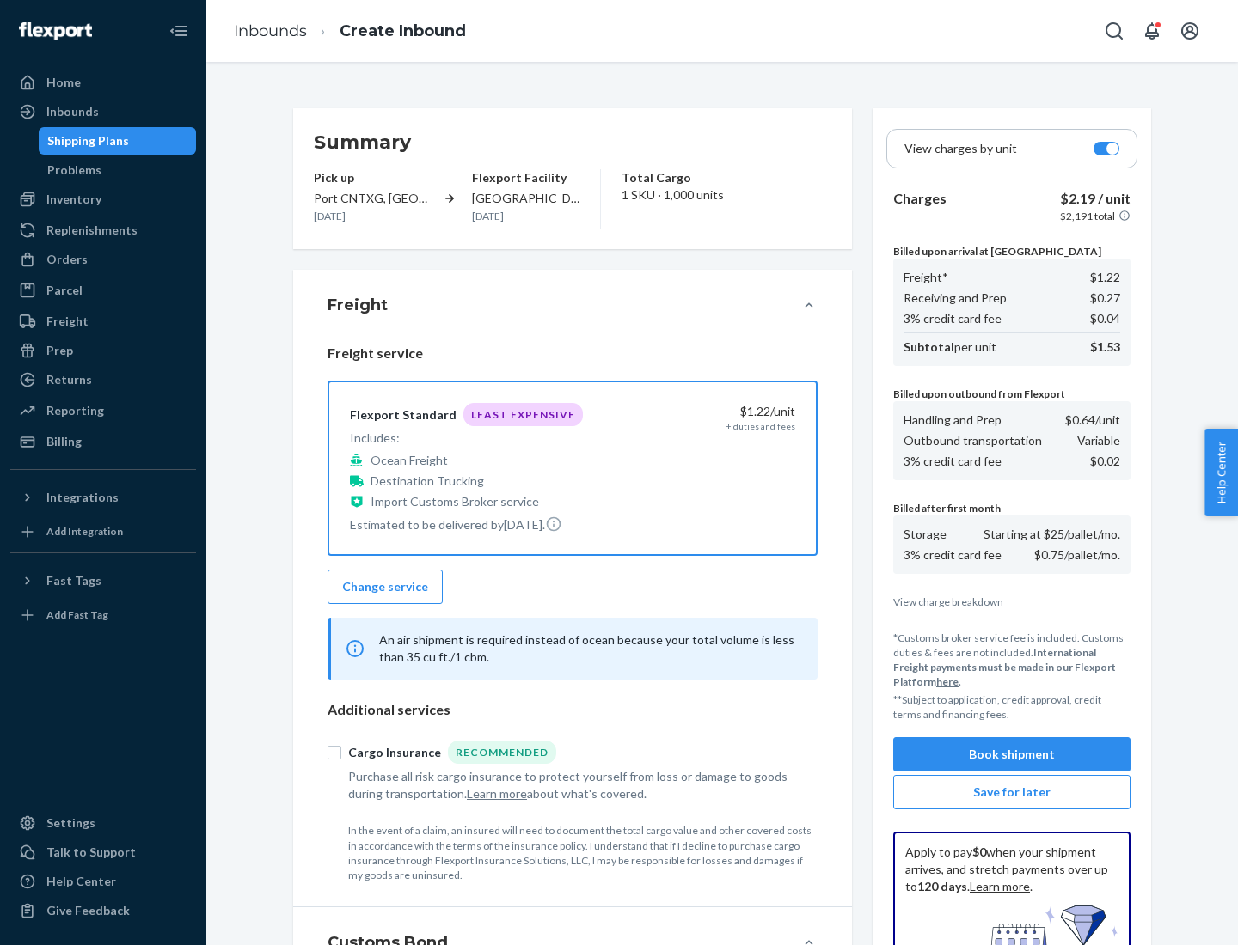
scroll to position [251, 0]
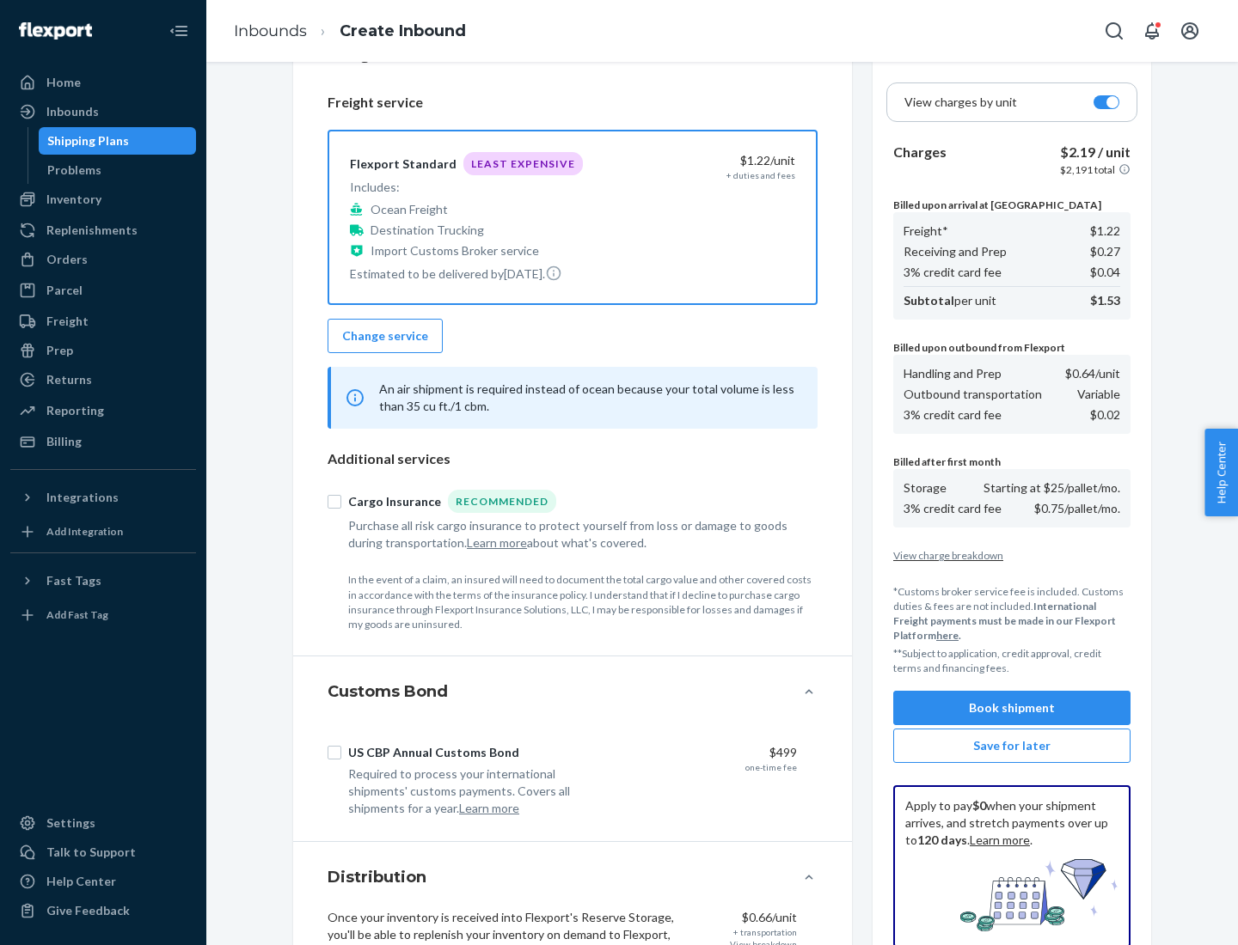
click at [1012, 708] on button "Book shipment" at bounding box center [1011, 708] width 237 height 34
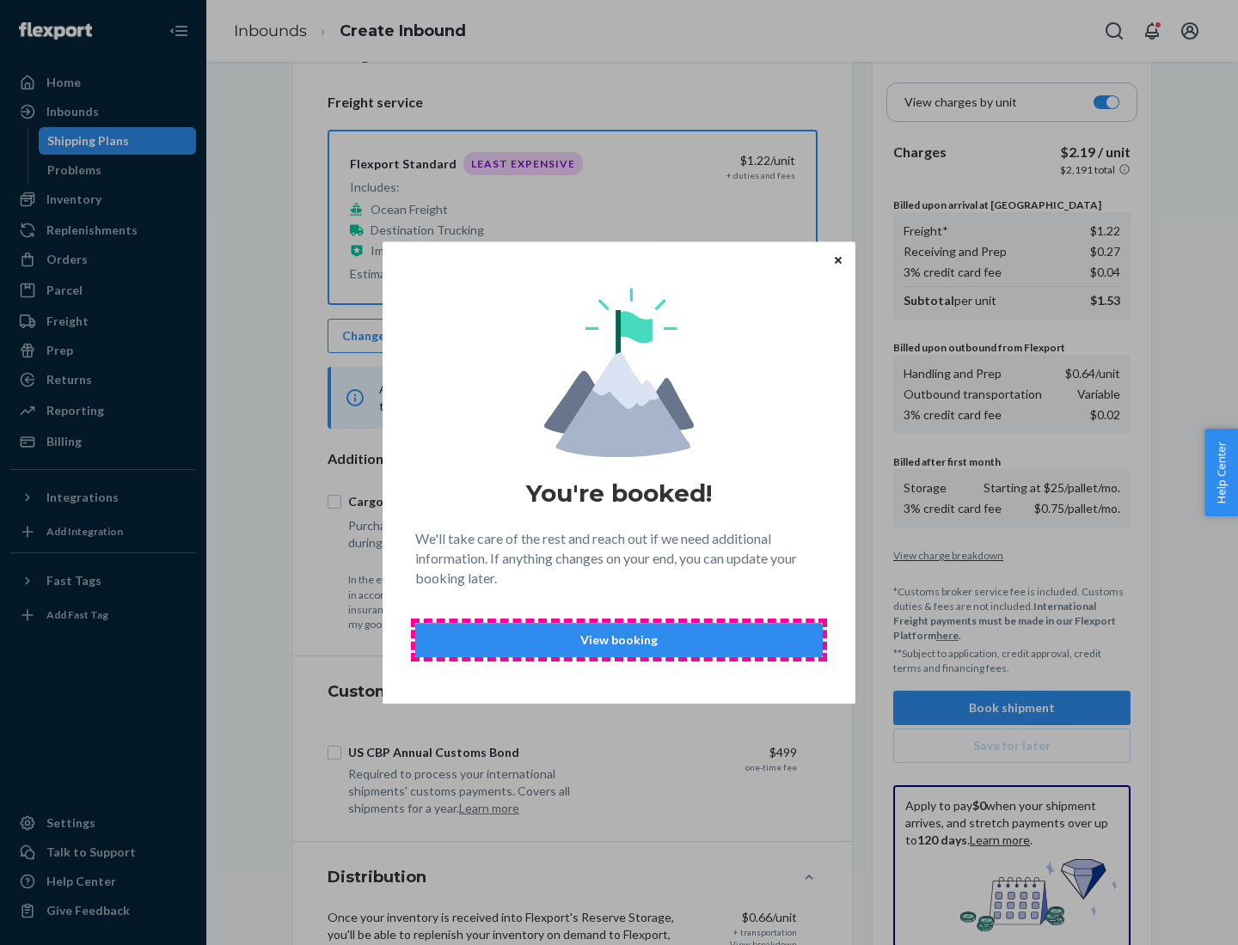
click at [619, 639] on p "View booking" at bounding box center [619, 640] width 378 height 17
